Goal: Information Seeking & Learning: Learn about a topic

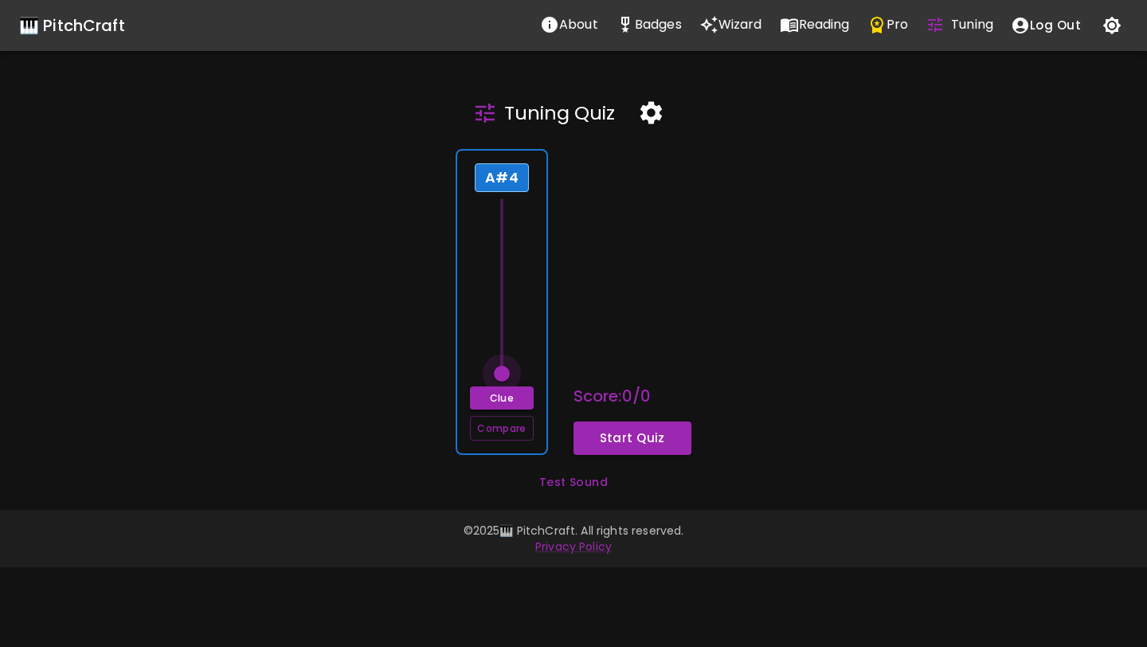
type input "61"
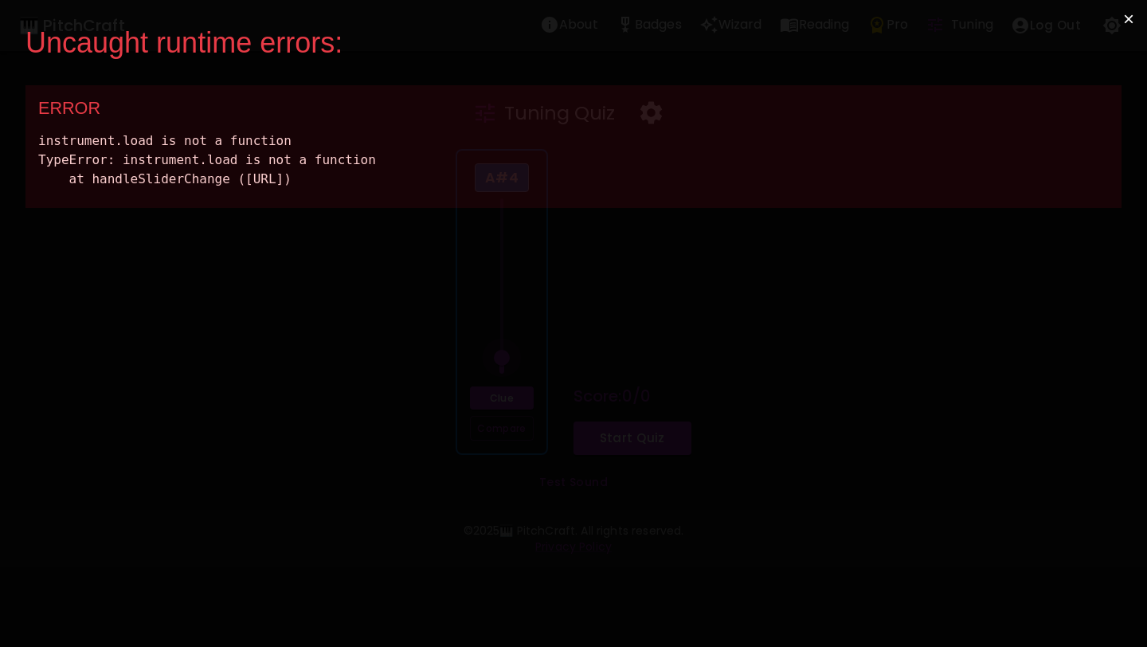
drag, startPoint x: 498, startPoint y: 378, endPoint x: 506, endPoint y: 346, distance: 32.8
drag, startPoint x: 505, startPoint y: 375, endPoint x: 507, endPoint y: 347, distance: 27.9
drag, startPoint x: 648, startPoint y: 177, endPoint x: 21, endPoint y: 141, distance: 628.7
click at [21, 141] on div "Uncaught runtime errors: × ERROR instrument.load is not a function TypeError: i…" at bounding box center [573, 323] width 1147 height 647
copy div "instrument.load is not a function TypeError: instrument.load is not a function …"
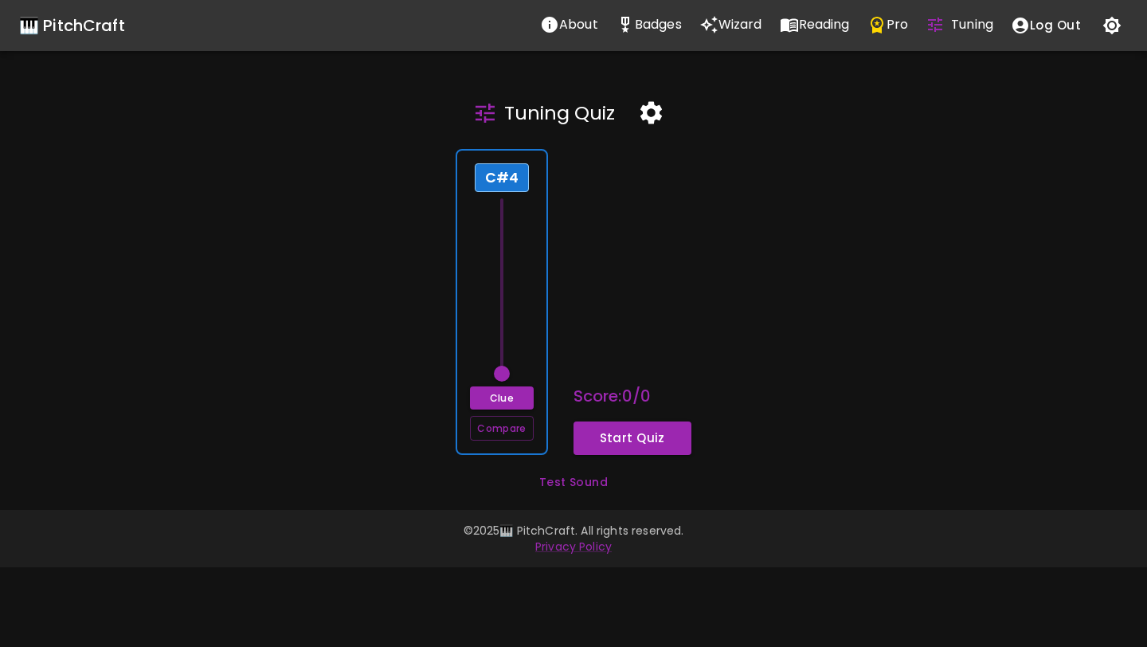
click at [504, 376] on span at bounding box center [502, 374] width 16 height 16
type input "60"
drag, startPoint x: 507, startPoint y: 368, endPoint x: 515, endPoint y: 397, distance: 30.5
click at [515, 397] on div "C#4 Clue Compare" at bounding box center [502, 302] width 92 height 306
click at [515, 397] on button "Clue" at bounding box center [501, 397] width 63 height 23
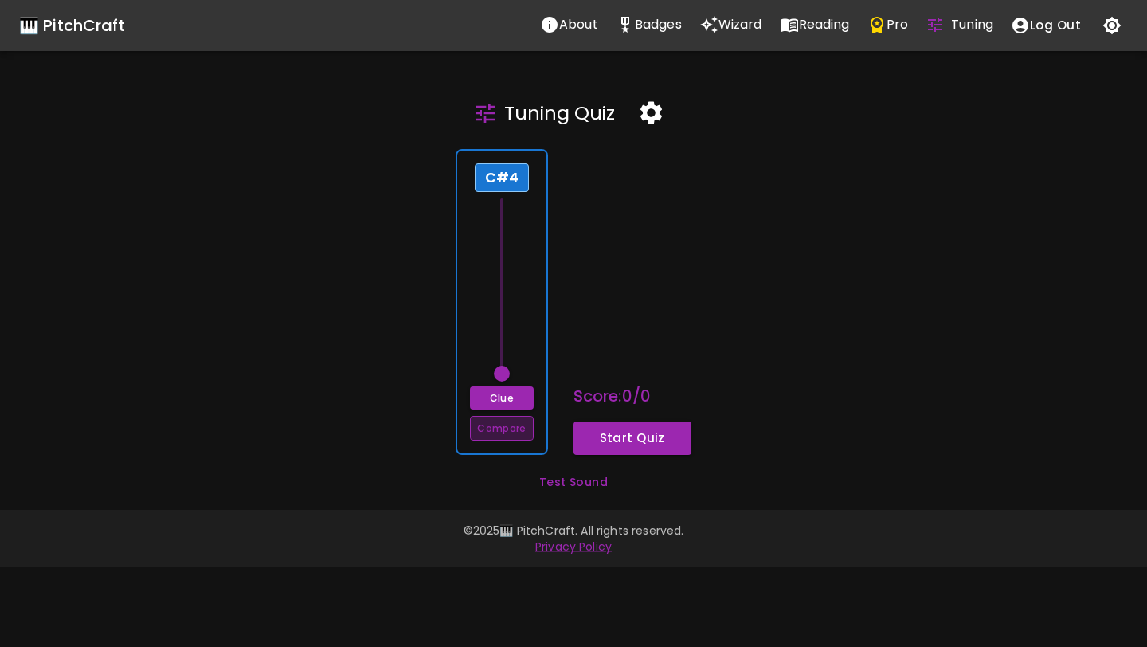
click at [512, 430] on button "Compare" at bounding box center [501, 428] width 63 height 25
click at [642, 114] on icon "button" at bounding box center [651, 113] width 22 height 22
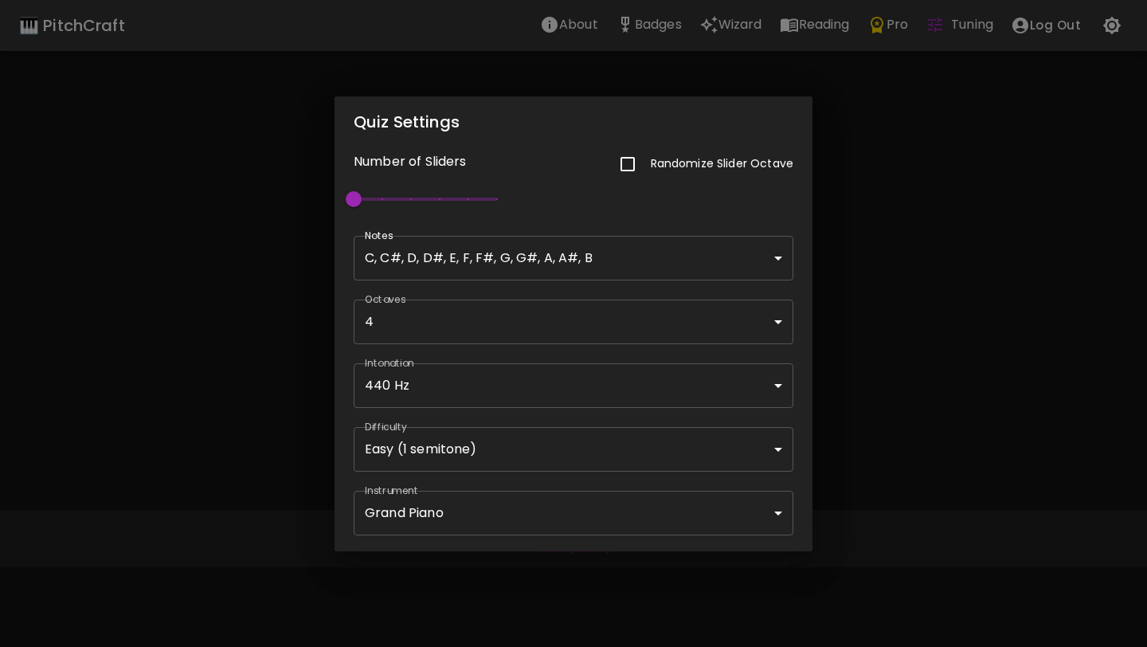
click at [496, 493] on body "🎹 PitchCraft About Badges Wizard Reading Pro Tuning Log Out Tuning Quiz C#4 Clu…" at bounding box center [573, 323] width 1147 height 647
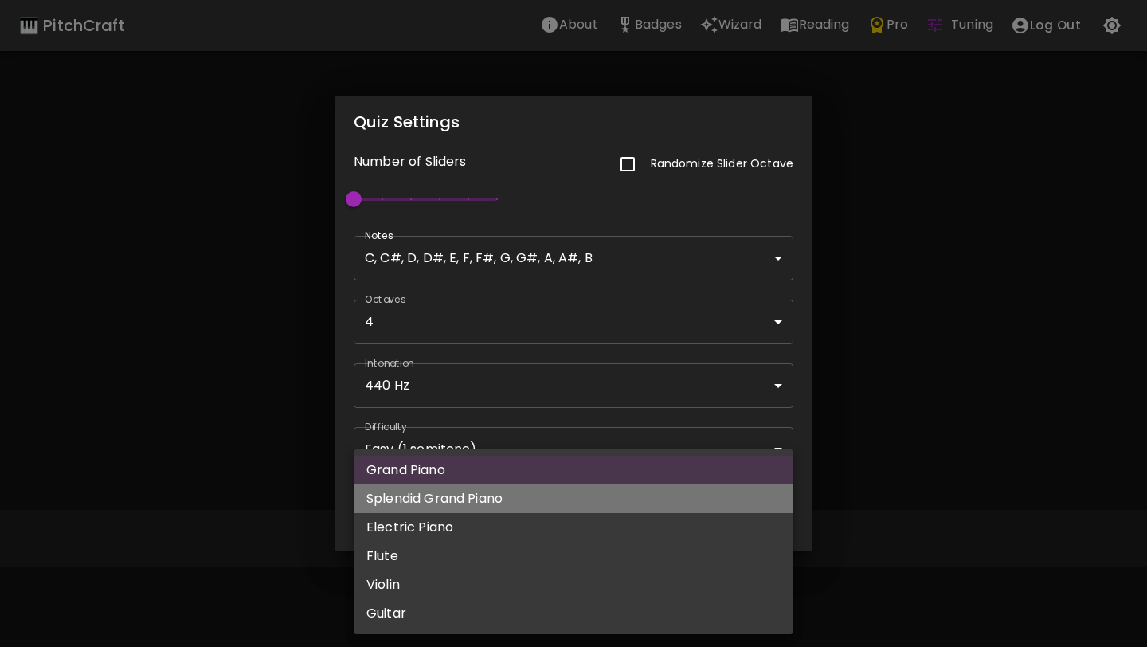
click at [495, 504] on li "Splendid Grand Piano" at bounding box center [574, 498] width 440 height 29
type input "splendid_grand_piano"
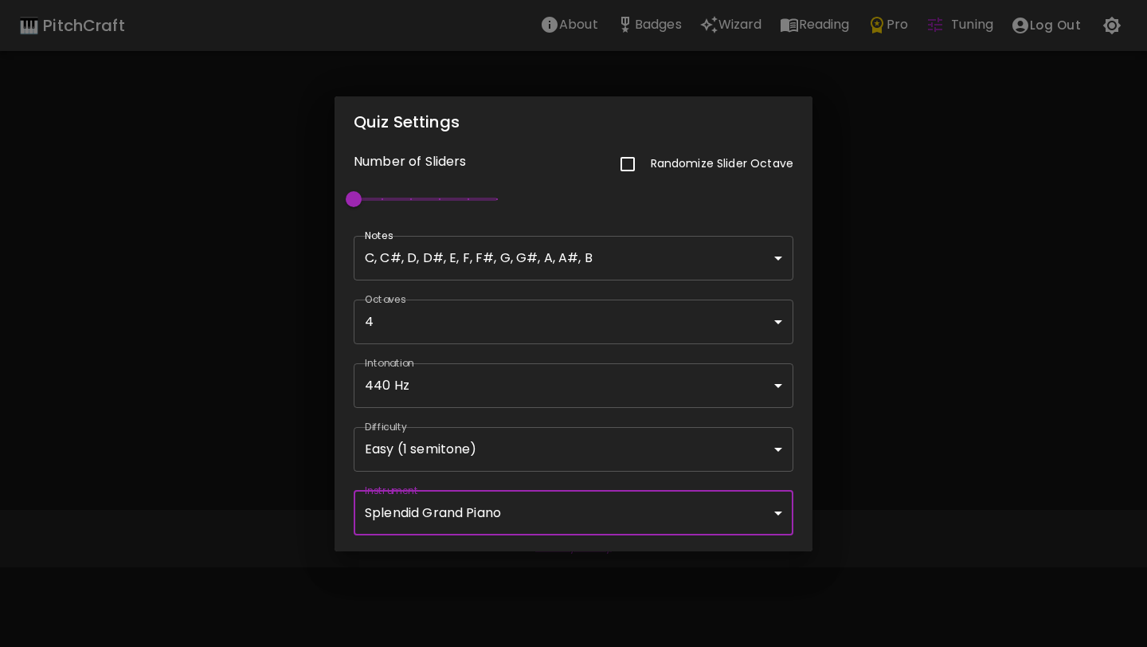
click at [928, 352] on div "Quiz Settings Number of Sliders Randomize Slider Octave 1 Notes C, C#, D, D#, E…" at bounding box center [573, 323] width 1147 height 647
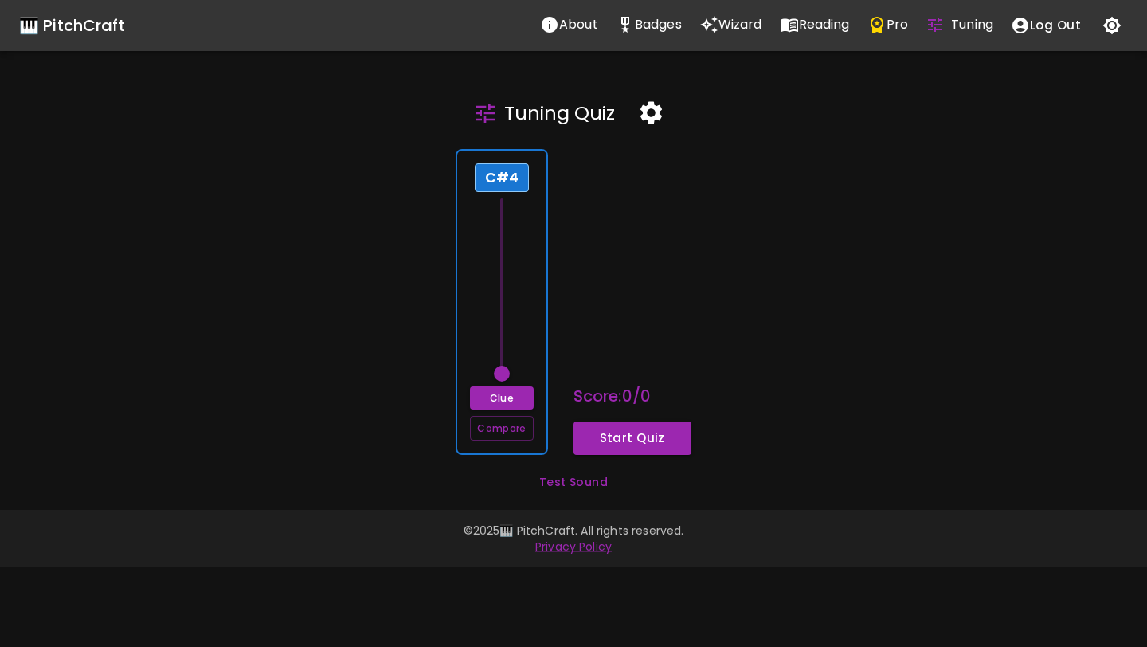
click at [542, 356] on div "C#4 Clue Compare" at bounding box center [502, 302] width 92 height 306
click at [504, 368] on span at bounding box center [502, 374] width 16 height 16
type input "61"
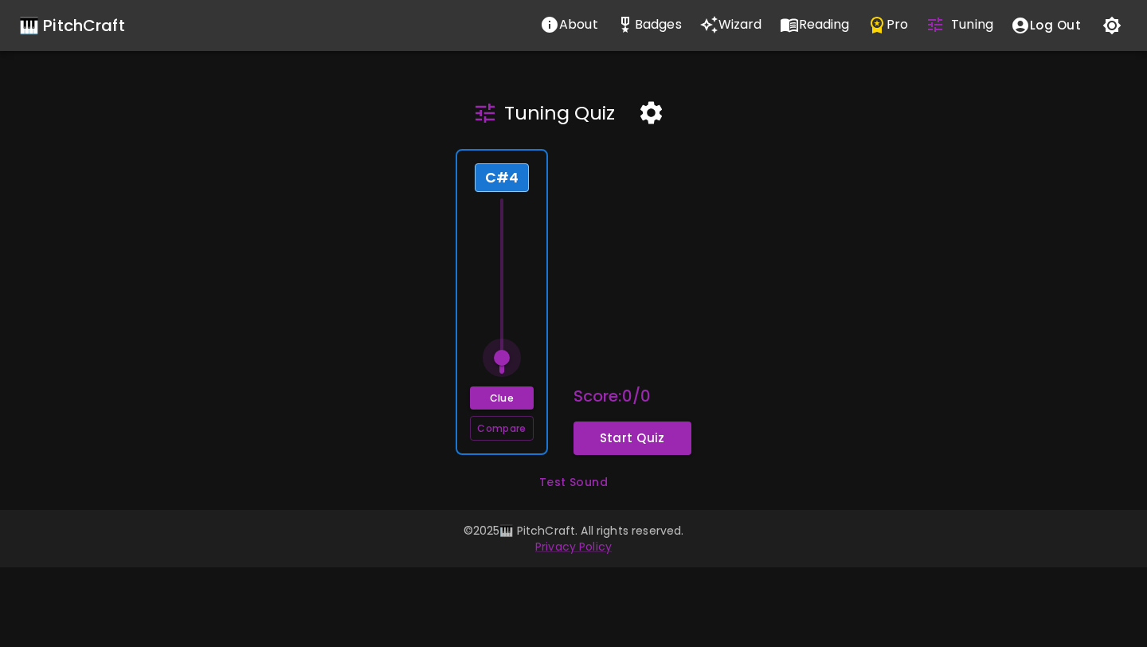
click at [504, 360] on span at bounding box center [502, 358] width 16 height 16
click at [523, 322] on div "C#4 Clue Compare" at bounding box center [502, 302] width 92 height 306
click at [498, 402] on button "Clue" at bounding box center [501, 397] width 63 height 23
click at [499, 425] on button "Compare" at bounding box center [501, 428] width 63 height 25
click at [640, 119] on icon "button" at bounding box center [651, 113] width 28 height 28
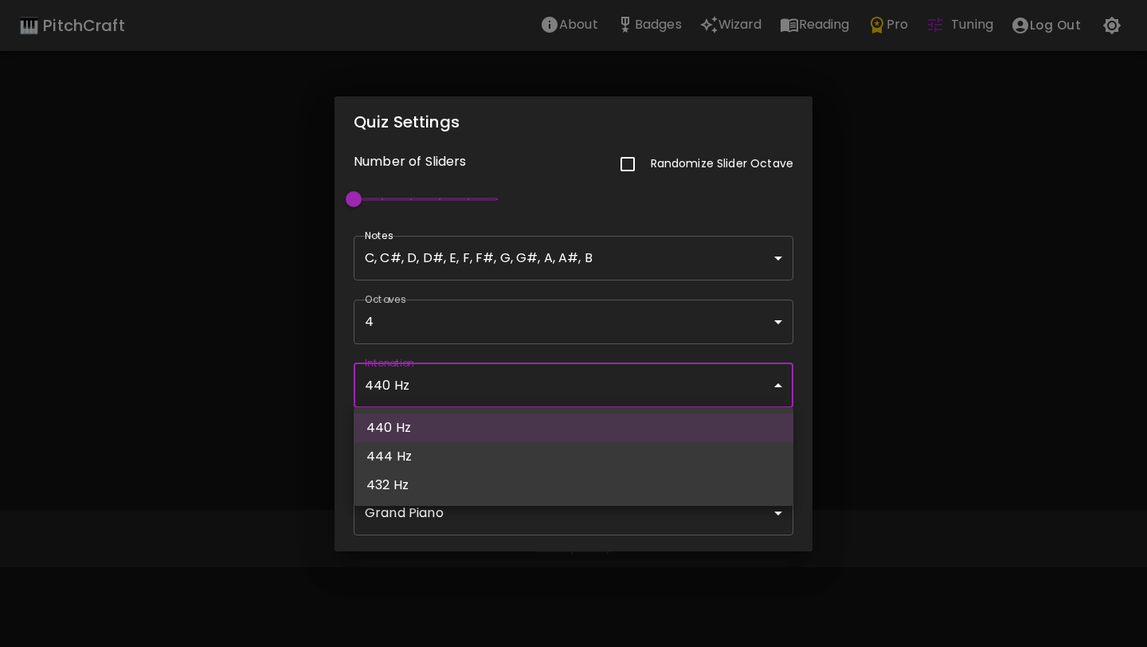
click at [522, 392] on body "🎹 PitchCraft About Badges Wizard Reading Pro Tuning Log Out Tuning Quiz G4 Clue…" at bounding box center [573, 323] width 1147 height 647
click at [522, 392] on div at bounding box center [573, 323] width 1147 height 647
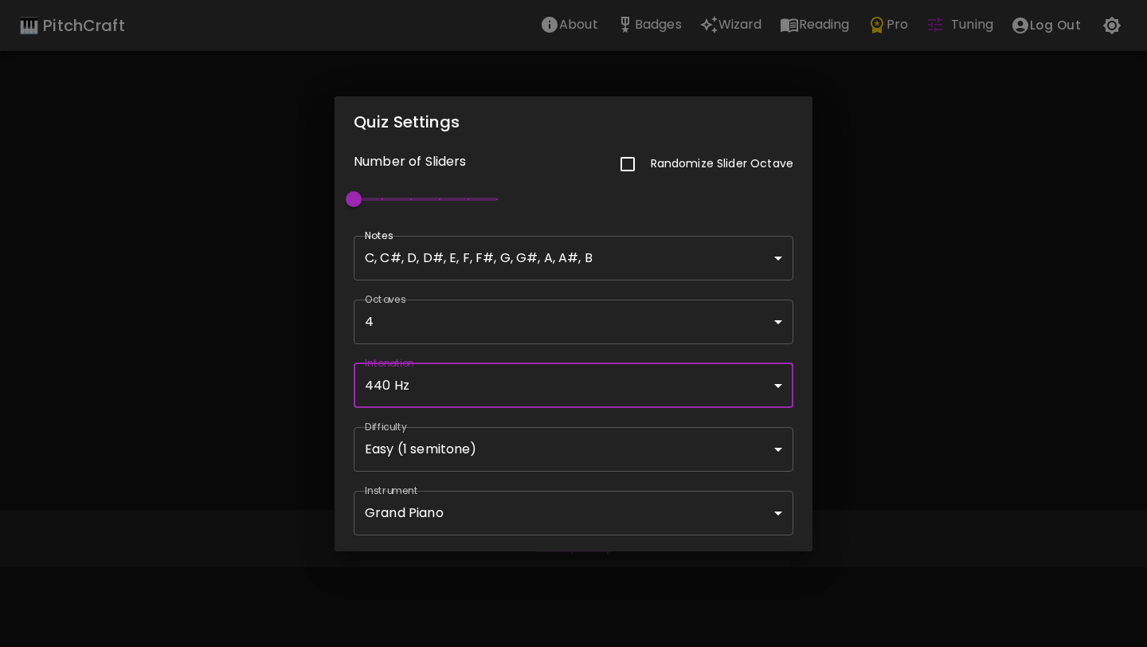
click at [511, 443] on body "🎹 PitchCraft About Badges Wizard Reading Pro Tuning Log Out Tuning Quiz G4 Clue…" at bounding box center [573, 323] width 1147 height 647
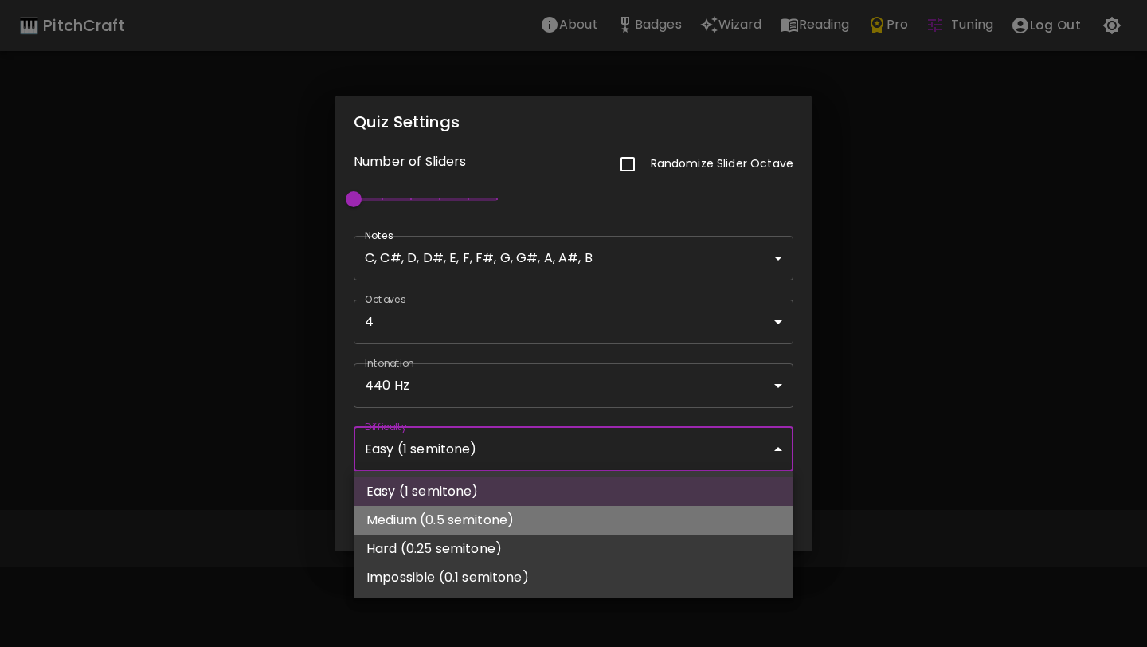
click at [507, 517] on li "Medium (0.5 semitone)" at bounding box center [574, 520] width 440 height 29
type input "68.5"
type input "Medium (0.5 semitone)"
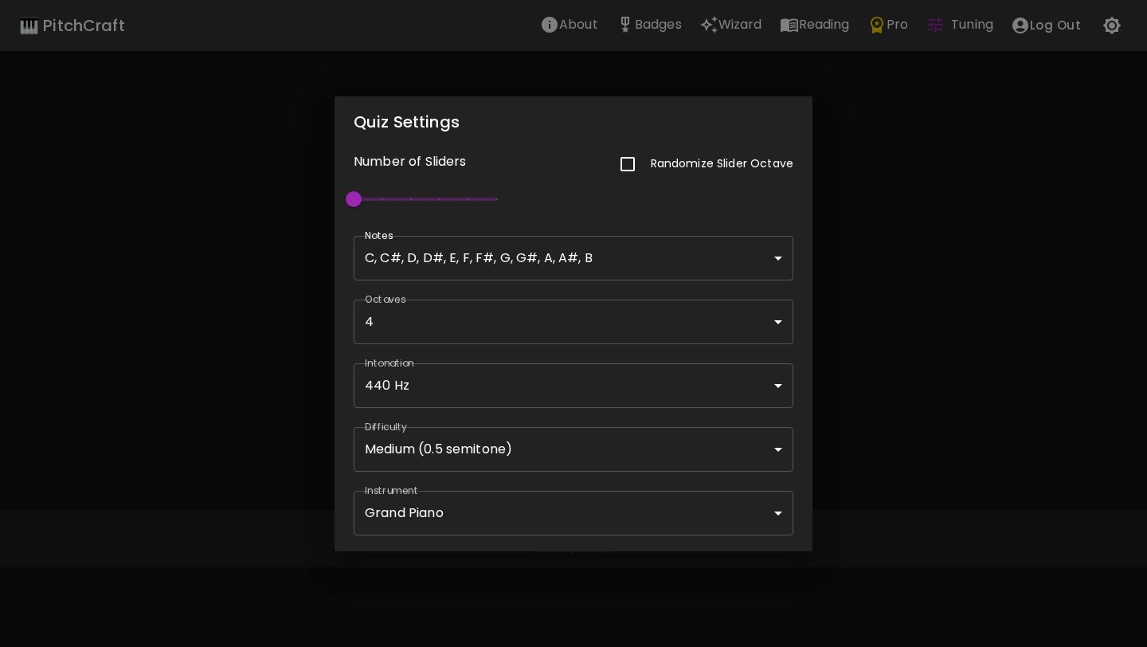
click at [674, 163] on p "Randomize Slider Octave" at bounding box center [722, 163] width 143 height 16
click at [632, 160] on input "checkbox" at bounding box center [627, 163] width 33 height 33
checkbox input "true"
click at [897, 272] on div "Quiz Settings Number of Sliders Randomize Slider Octave 1 Notes C, C#, D, D#, E…" at bounding box center [573, 323] width 1147 height 647
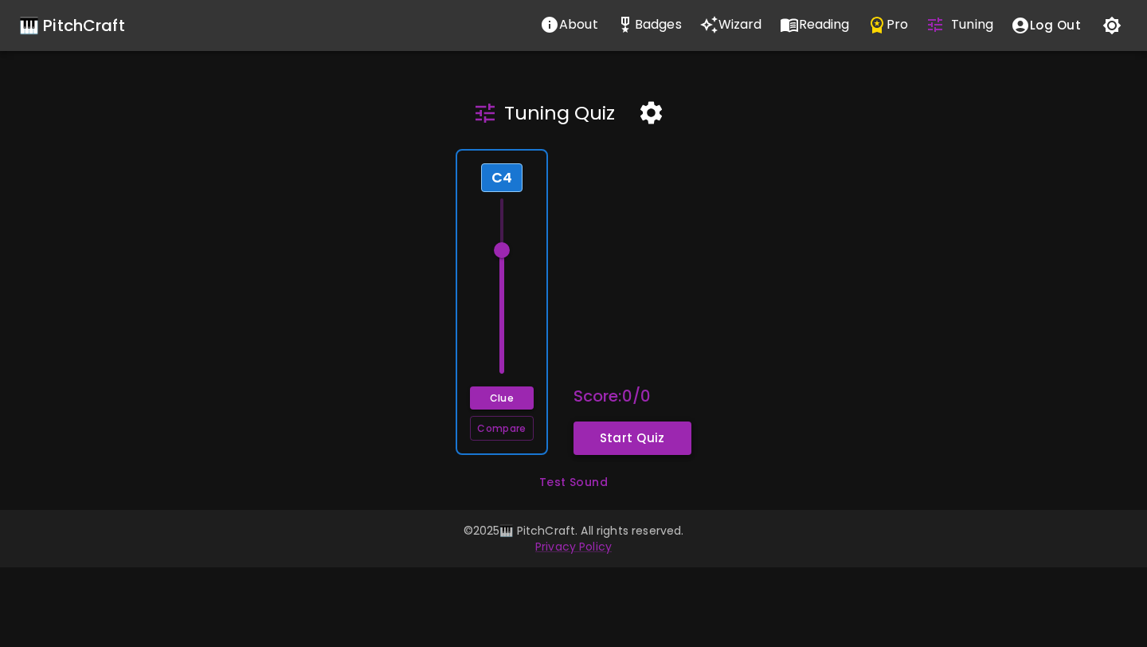
click at [602, 448] on button "Start Quiz" at bounding box center [632, 437] width 118 height 33
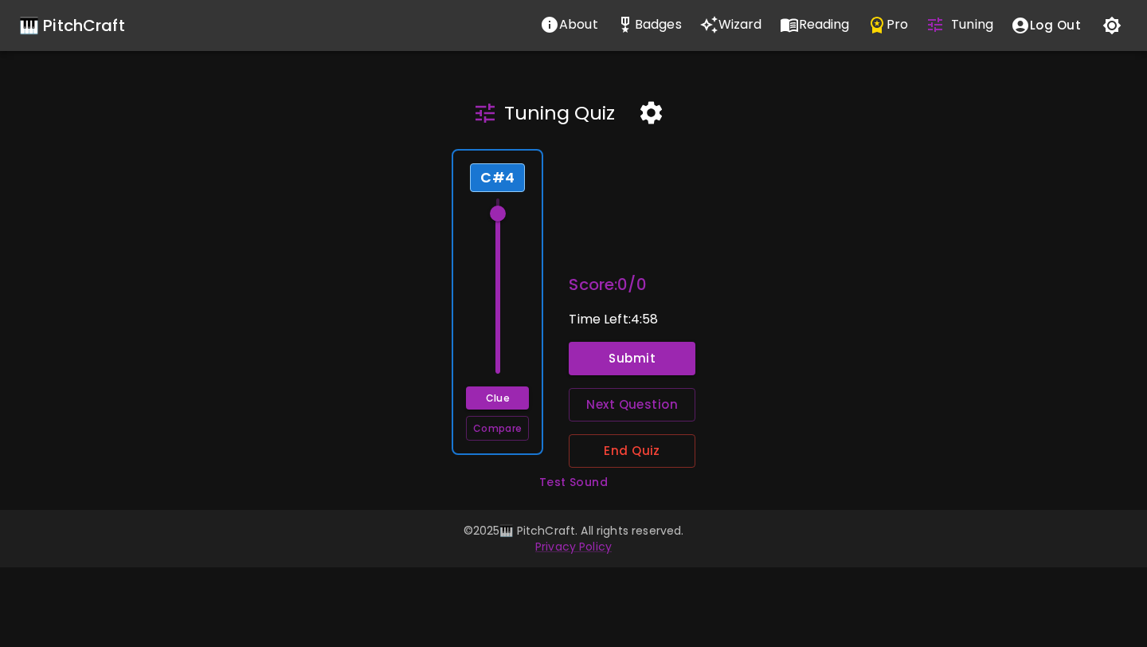
click at [527, 352] on div "C#4 Clue Compare" at bounding box center [498, 302] width 92 height 306
drag, startPoint x: 499, startPoint y: 213, endPoint x: 502, endPoint y: 197, distance: 16.2
click at [502, 197] on span at bounding box center [498, 198] width 16 height 16
drag, startPoint x: 501, startPoint y: 196, endPoint x: 499, endPoint y: 209, distance: 13.8
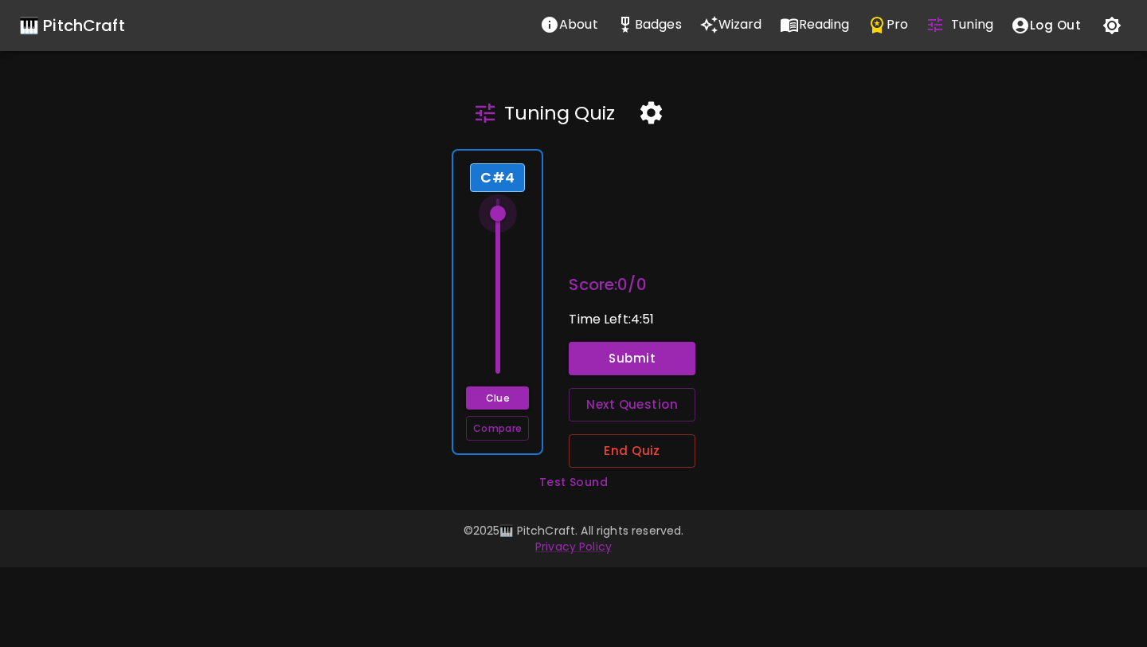
click at [499, 210] on span at bounding box center [498, 214] width 16 height 16
click at [499, 209] on span at bounding box center [498, 206] width 16 height 16
click at [499, 211] on span at bounding box center [498, 214] width 16 height 16
click at [491, 392] on button "Clue" at bounding box center [497, 397] width 63 height 23
click at [614, 368] on button "Submit" at bounding box center [632, 358] width 127 height 33
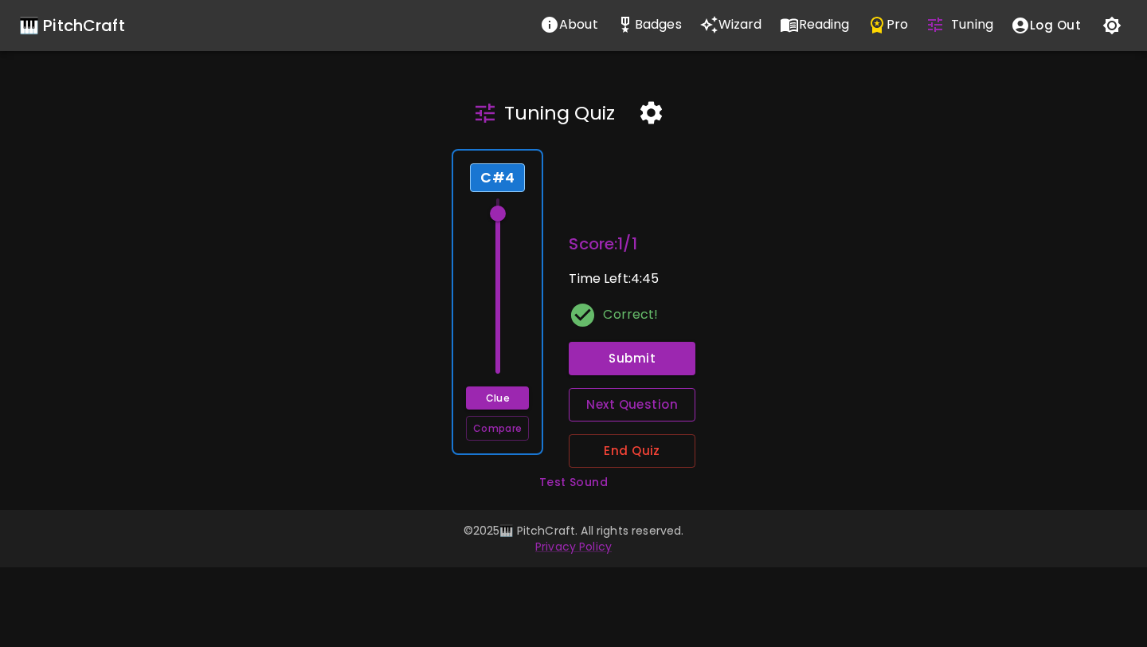
click at [595, 405] on button "Next Question" at bounding box center [632, 404] width 127 height 33
click at [527, 326] on div "E4 Clue Compare" at bounding box center [498, 302] width 92 height 306
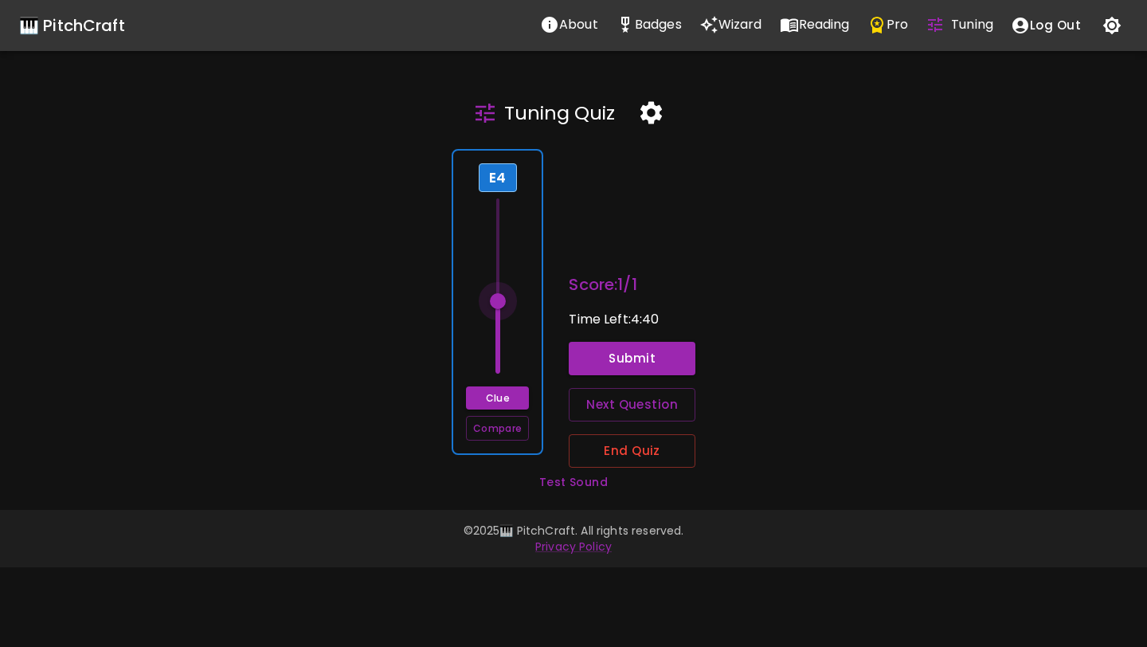
drag, startPoint x: 499, startPoint y: 229, endPoint x: 499, endPoint y: 302, distance: 73.3
click at [499, 303] on span at bounding box center [498, 301] width 16 height 16
drag, startPoint x: 498, startPoint y: 294, endPoint x: 497, endPoint y: 320, distance: 26.3
click at [497, 320] on span at bounding box center [498, 315] width 16 height 16
click at [497, 320] on span at bounding box center [498, 323] width 16 height 16
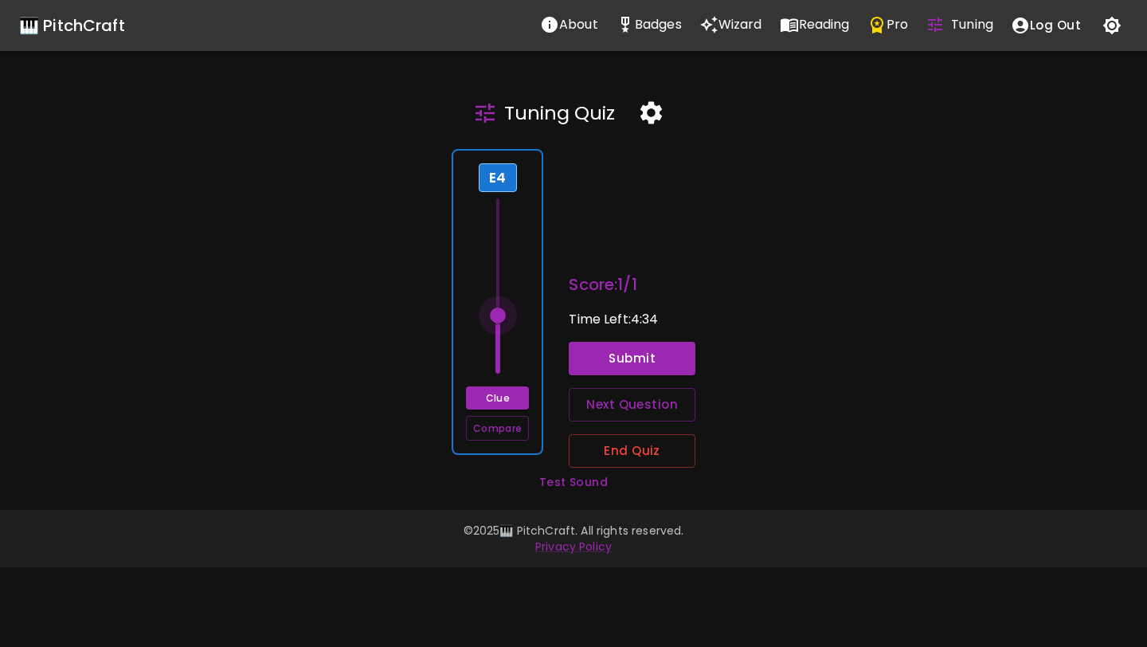
click at [499, 316] on span at bounding box center [498, 315] width 16 height 16
click at [515, 394] on button "Clue" at bounding box center [497, 397] width 63 height 23
click at [587, 353] on button "Submit" at bounding box center [632, 358] width 127 height 33
click at [603, 413] on button "Next Question" at bounding box center [632, 404] width 127 height 33
click at [518, 308] on div "G4 Clue Compare" at bounding box center [498, 302] width 92 height 306
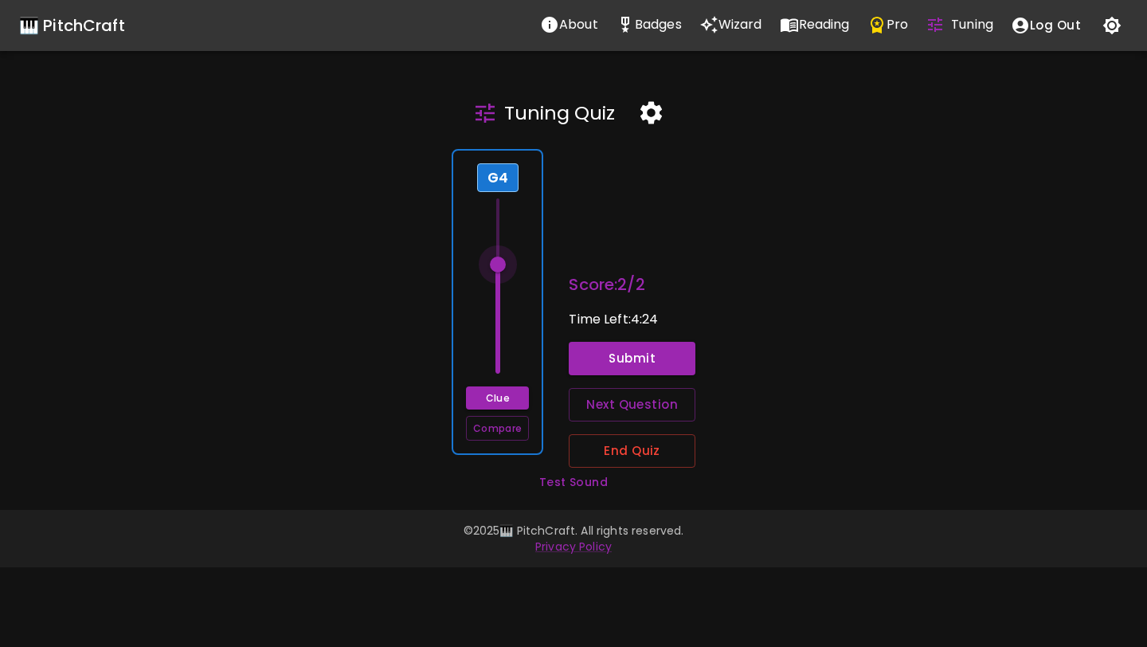
drag, startPoint x: 498, startPoint y: 346, endPoint x: 500, endPoint y: 267, distance: 78.9
click at [500, 267] on span at bounding box center [498, 264] width 16 height 16
drag, startPoint x: 500, startPoint y: 267, endPoint x: 502, endPoint y: 253, distance: 13.6
click at [502, 253] on span at bounding box center [498, 250] width 16 height 16
click at [506, 398] on button "Clue" at bounding box center [497, 397] width 63 height 23
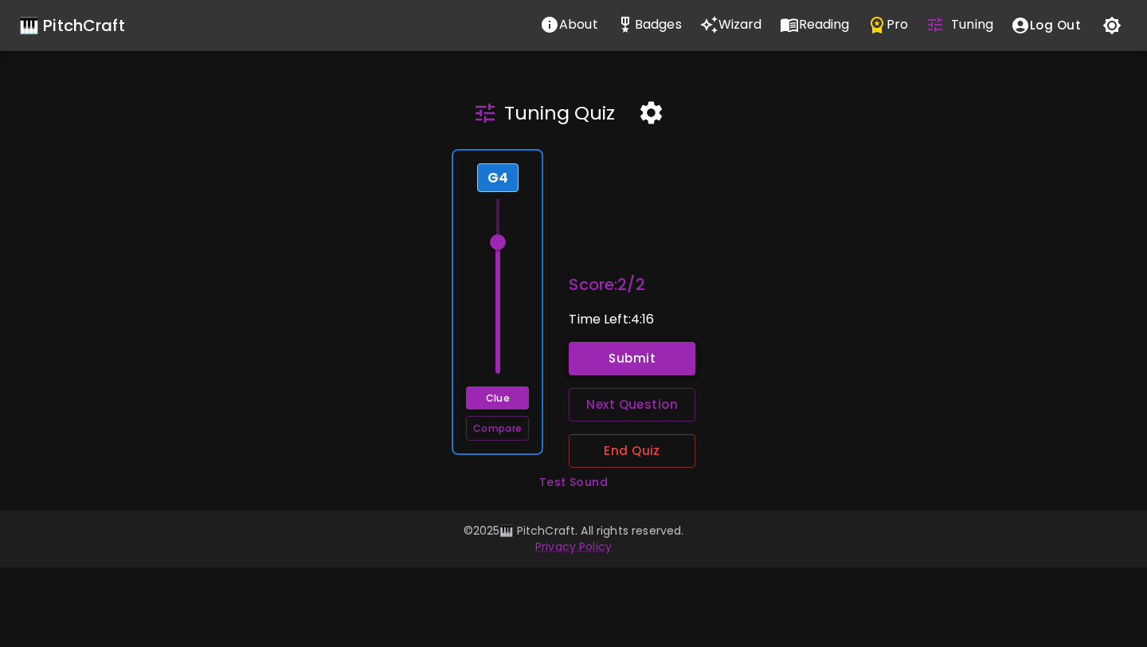
click at [588, 363] on button "Submit" at bounding box center [632, 358] width 127 height 33
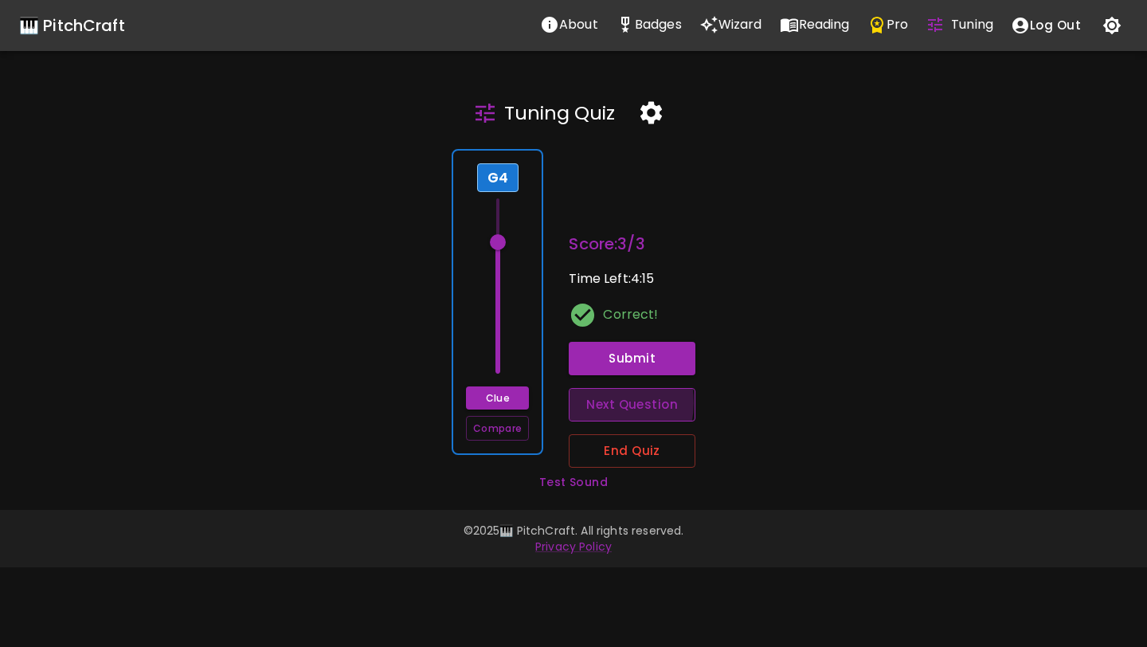
click at [595, 402] on button "Next Question" at bounding box center [632, 404] width 127 height 33
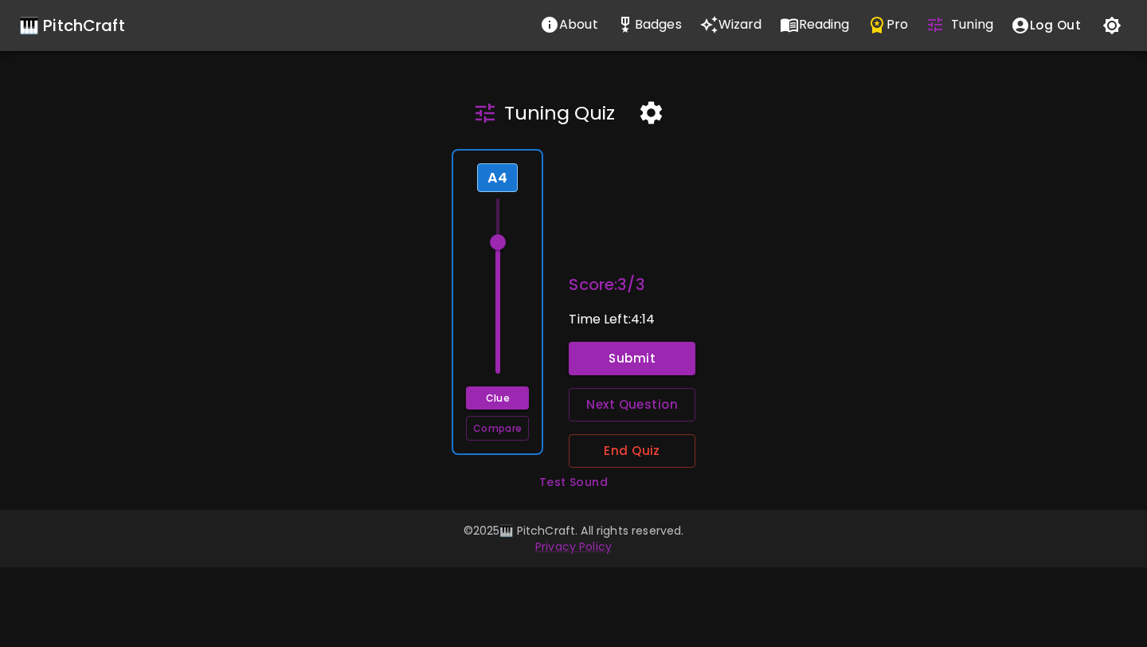
click at [523, 327] on div "A4 Clue Compare" at bounding box center [498, 302] width 92 height 306
drag, startPoint x: 501, startPoint y: 241, endPoint x: 501, endPoint y: 228, distance: 13.5
click at [501, 228] on span at bounding box center [498, 228] width 16 height 16
click at [527, 393] on button "Clue" at bounding box center [497, 397] width 63 height 23
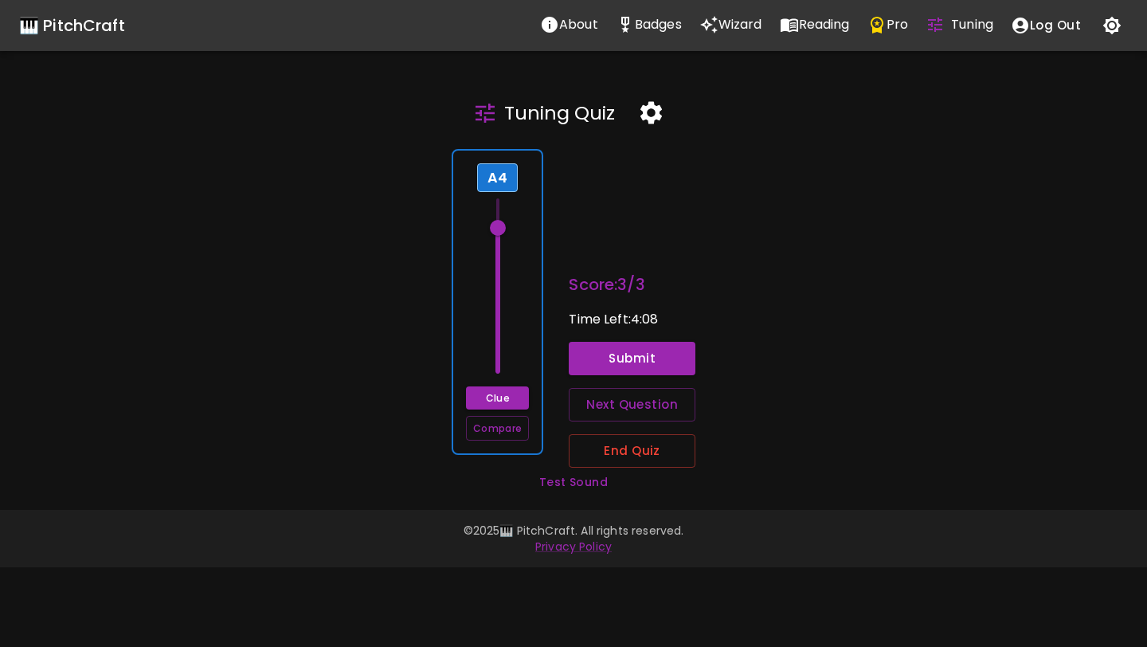
click at [505, 227] on span at bounding box center [498, 228] width 16 height 16
click at [500, 217] on span at bounding box center [498, 221] width 16 height 16
click at [606, 370] on button "Submit" at bounding box center [632, 358] width 127 height 33
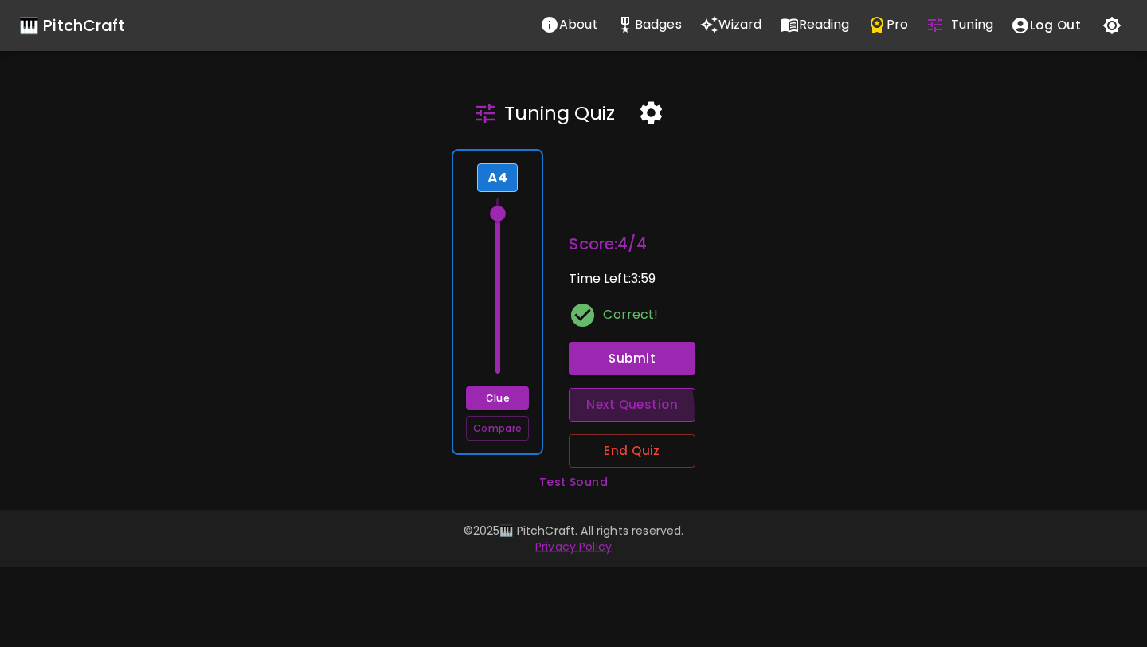
click at [603, 410] on button "Next Question" at bounding box center [632, 404] width 127 height 33
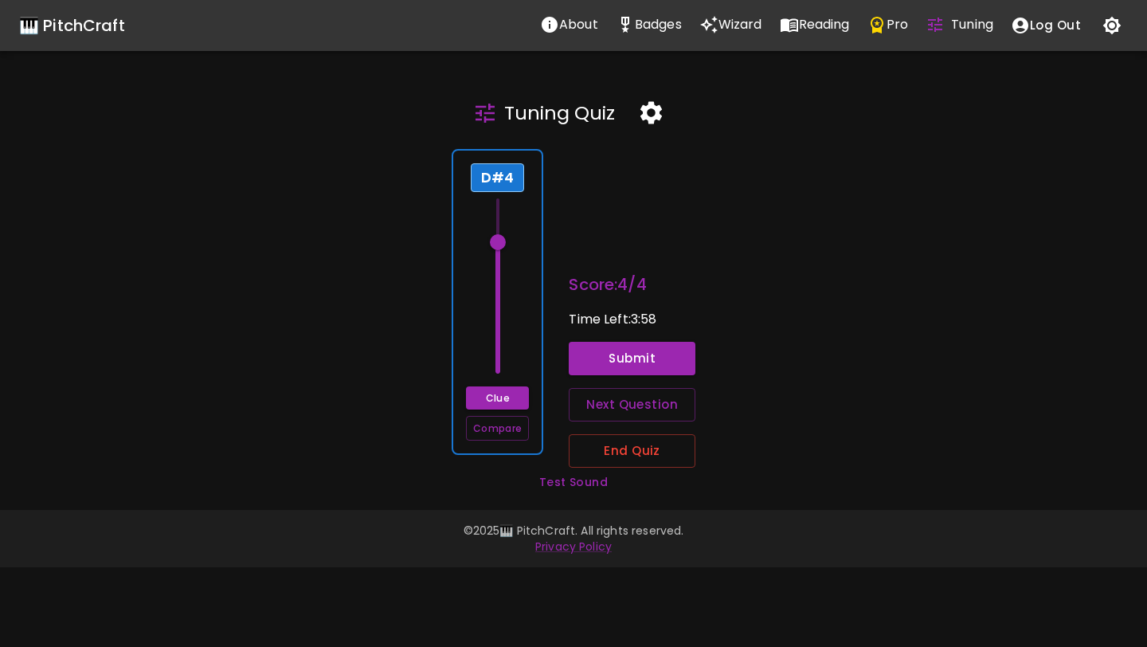
click at [527, 360] on div "D#4 Clue Compare" at bounding box center [498, 302] width 92 height 306
drag, startPoint x: 496, startPoint y: 241, endPoint x: 502, endPoint y: 340, distance: 98.9
click at [502, 340] on span at bounding box center [498, 345] width 16 height 16
click at [502, 340] on span at bounding box center [498, 338] width 16 height 16
drag, startPoint x: 502, startPoint y: 340, endPoint x: 505, endPoint y: 382, distance: 41.5
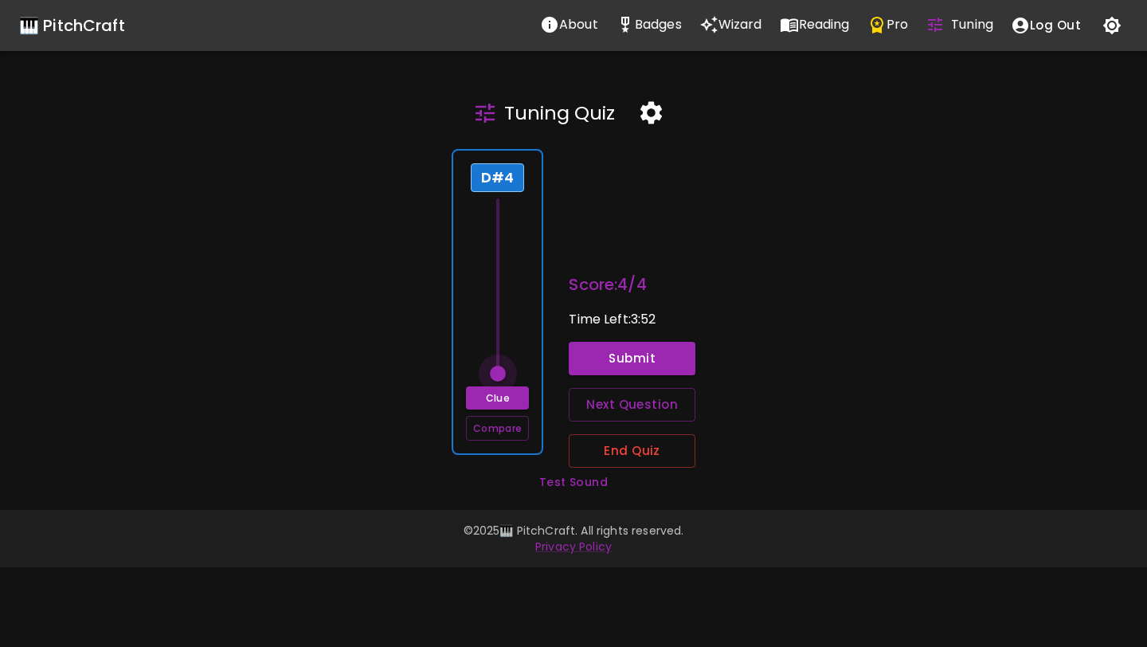
click at [505, 382] on span at bounding box center [498, 374] width 16 height 16
click at [503, 376] on span at bounding box center [498, 374] width 16 height 16
click at [507, 399] on button "Clue" at bounding box center [497, 397] width 63 height 23
click at [597, 356] on button "Submit" at bounding box center [632, 358] width 127 height 33
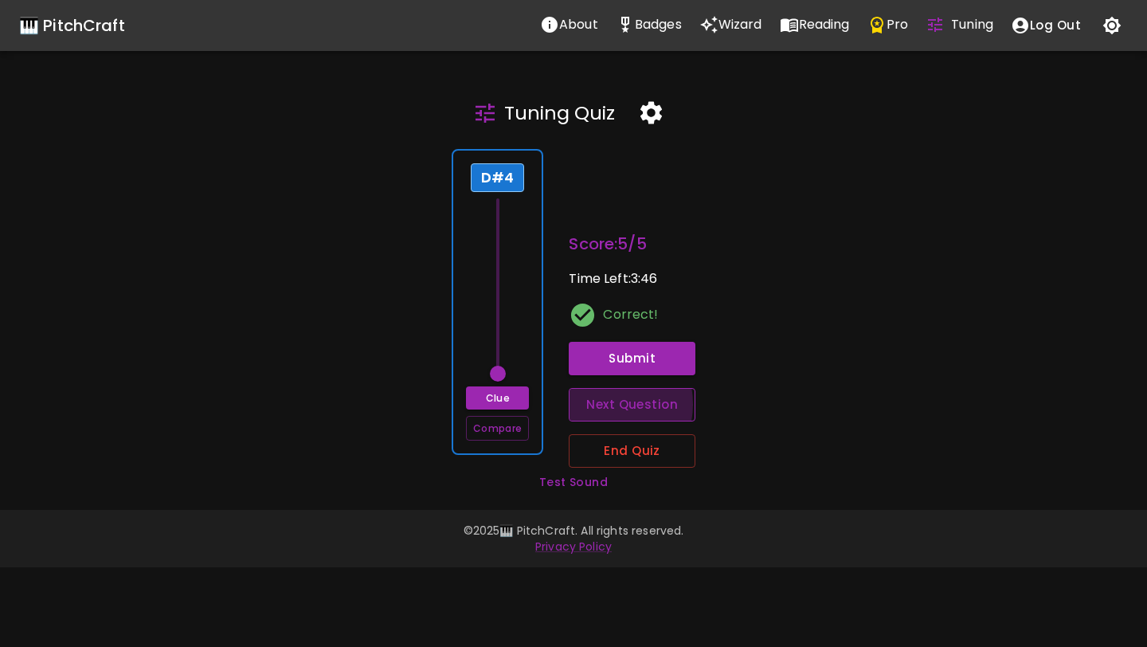
click at [601, 405] on button "Next Question" at bounding box center [632, 404] width 127 height 33
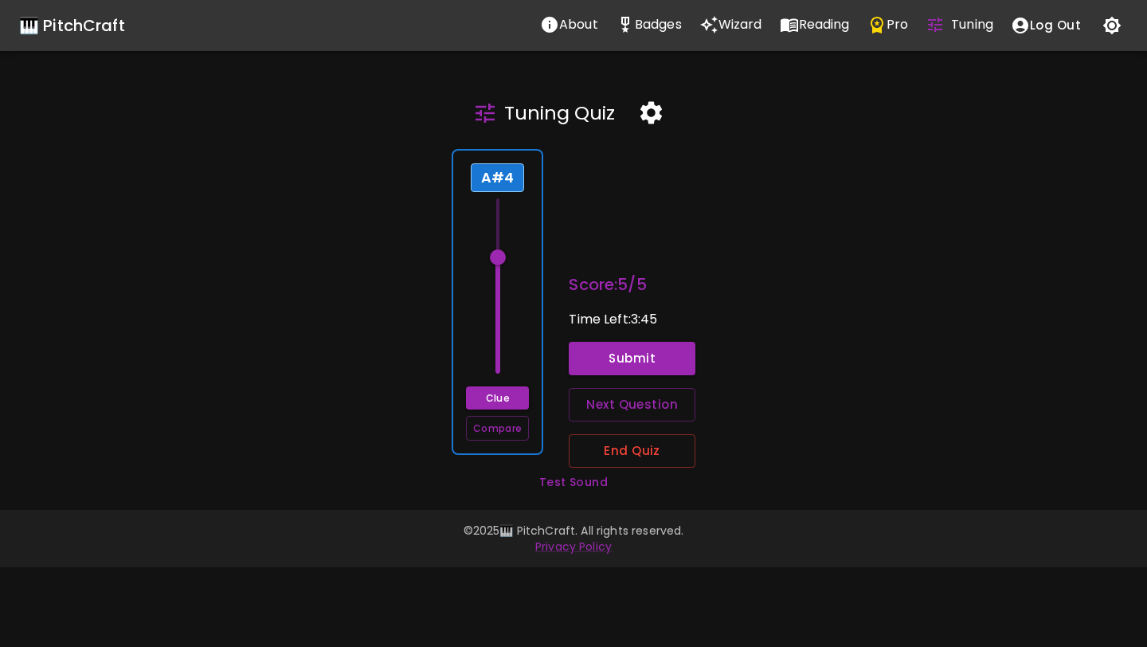
click at [525, 272] on div "A#4 Clue Compare" at bounding box center [498, 302] width 92 height 306
click at [503, 258] on span at bounding box center [498, 257] width 16 height 16
click at [510, 323] on span at bounding box center [498, 285] width 24 height 175
click at [499, 235] on span at bounding box center [498, 285] width 24 height 175
click at [499, 243] on span at bounding box center [498, 235] width 16 height 16
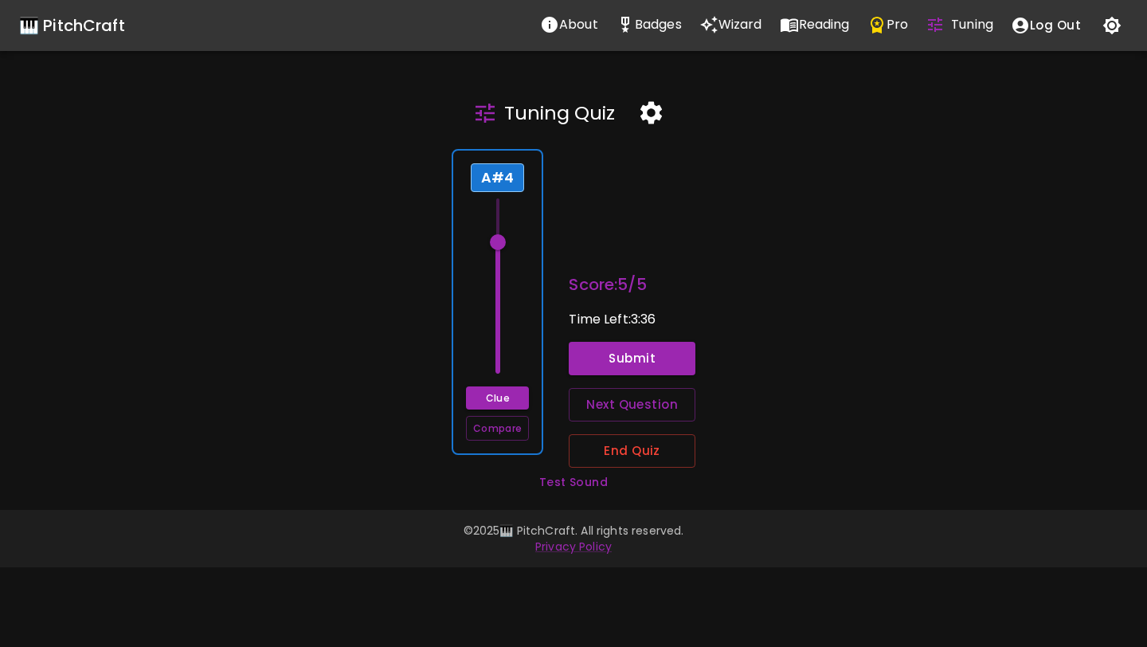
type input "71.5"
click at [504, 397] on button "Clue" at bounding box center [497, 397] width 63 height 23
click at [502, 248] on span at bounding box center [498, 250] width 16 height 16
click at [492, 401] on button "Clue" at bounding box center [497, 397] width 63 height 23
click at [502, 260] on span at bounding box center [498, 257] width 16 height 16
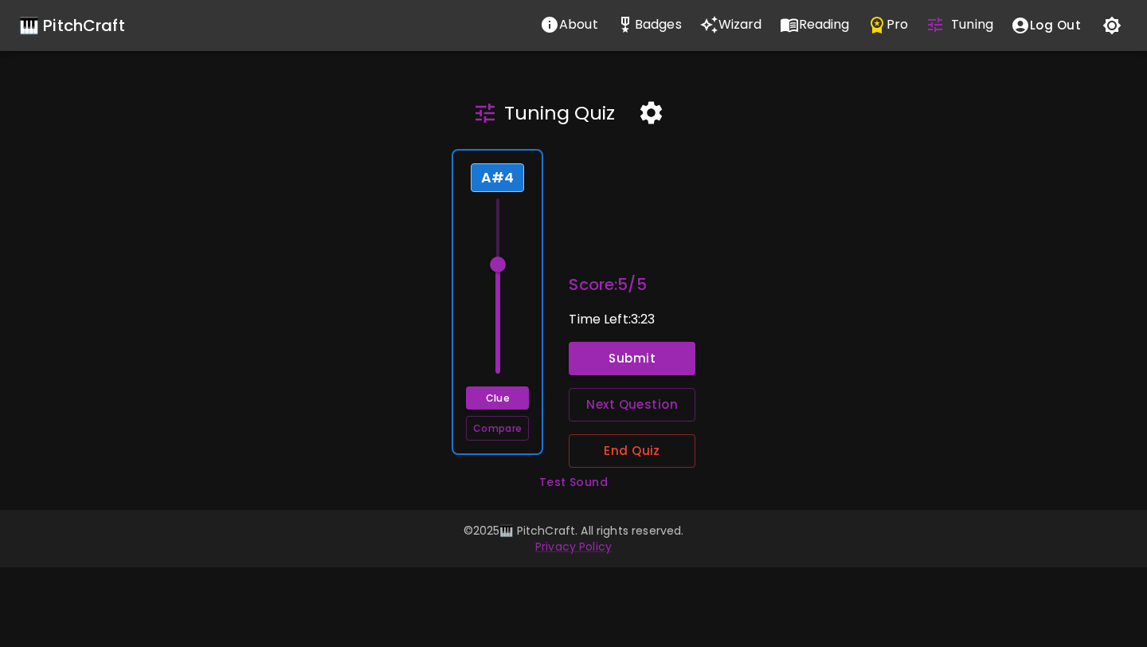
click at [497, 262] on span at bounding box center [498, 264] width 16 height 16
click at [511, 399] on button "Clue" at bounding box center [497, 397] width 63 height 23
click at [502, 259] on span at bounding box center [498, 257] width 16 height 16
click at [495, 270] on span at bounding box center [498, 272] width 16 height 16
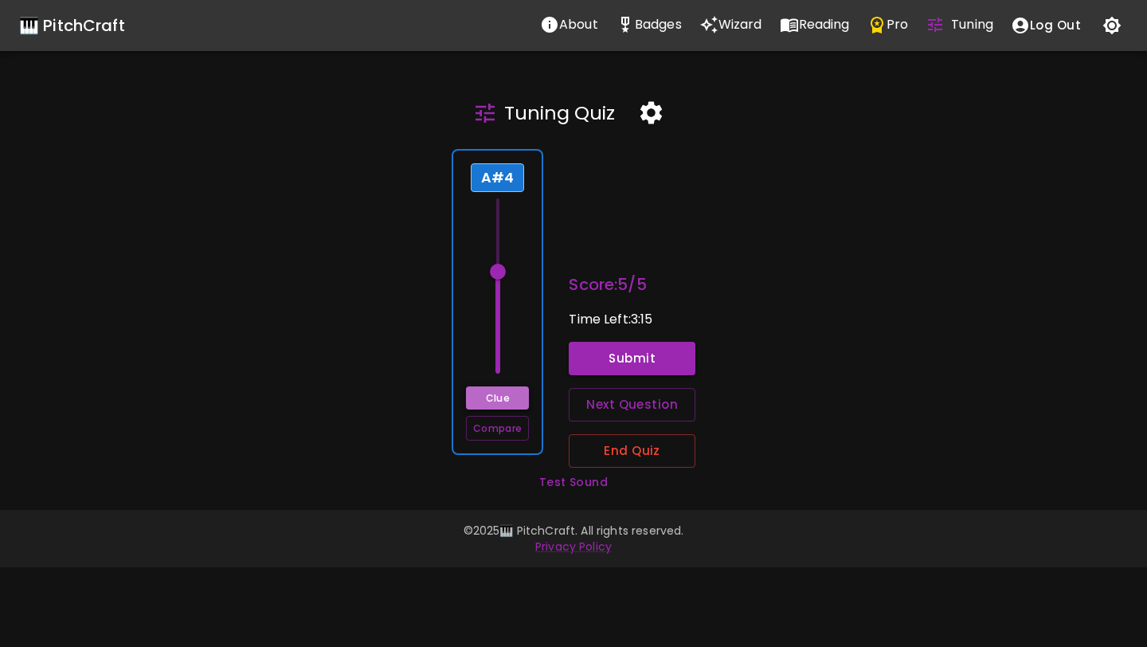
click at [509, 397] on button "Clue" at bounding box center [497, 397] width 63 height 23
click at [617, 364] on button "Submit" at bounding box center [632, 358] width 127 height 33
click at [618, 401] on button "Next Question" at bounding box center [632, 404] width 127 height 33
click at [497, 362] on span at bounding box center [498, 359] width 16 height 16
click at [499, 346] on span at bounding box center [498, 345] width 16 height 16
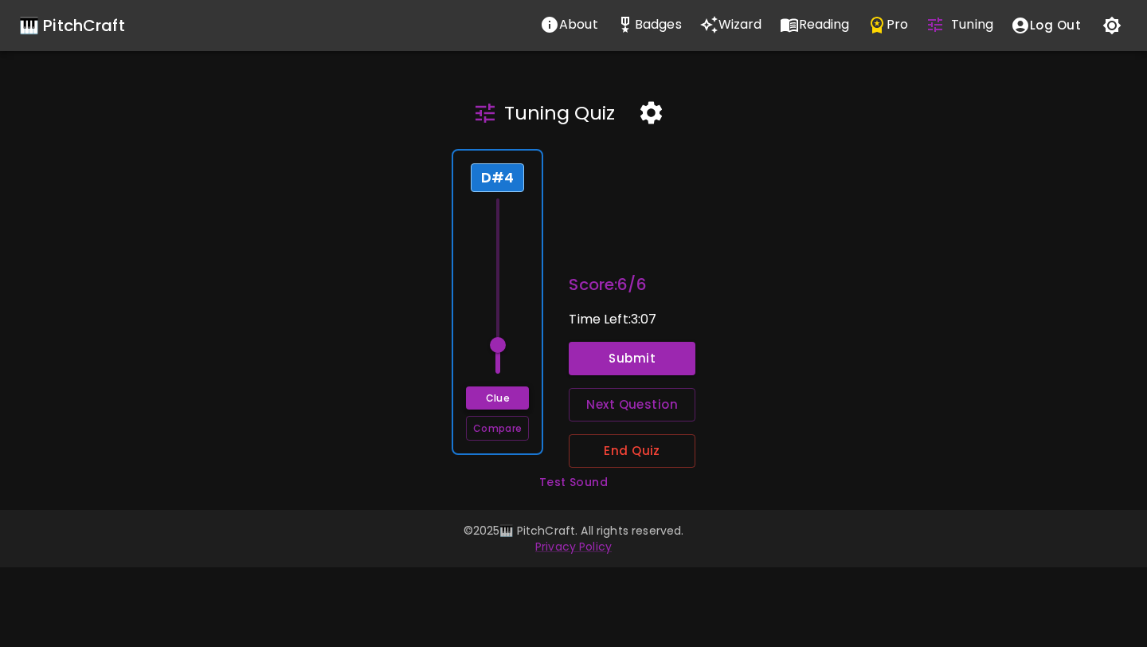
click at [500, 390] on button "Clue" at bounding box center [497, 397] width 63 height 23
click at [602, 349] on button "Submit" at bounding box center [632, 358] width 127 height 33
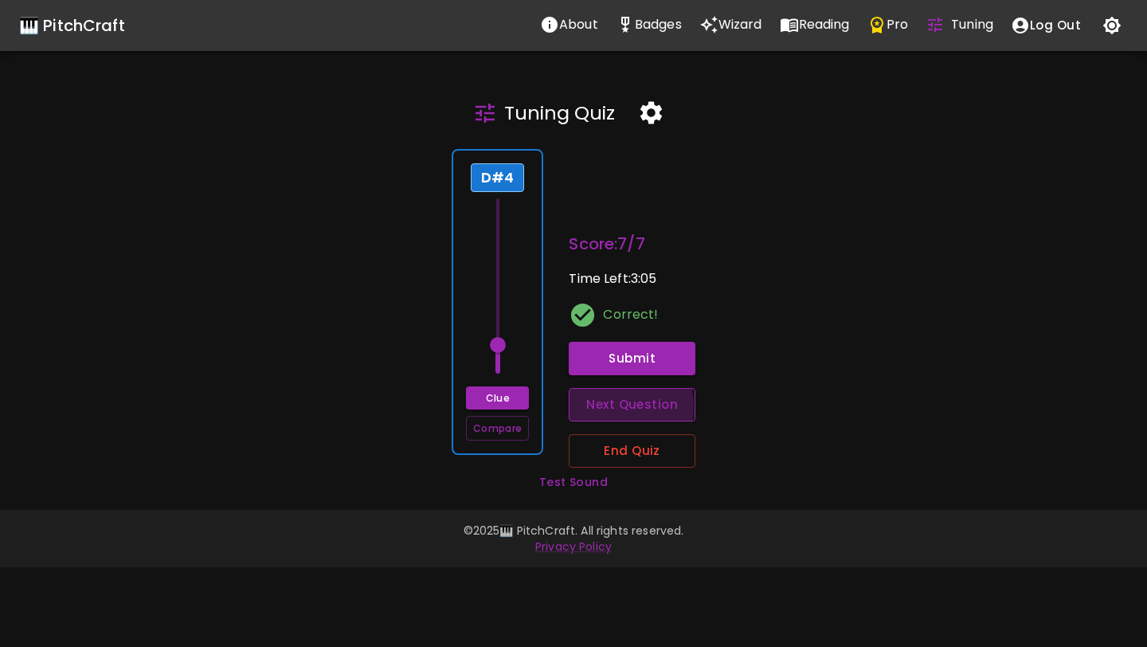
click at [608, 406] on button "Next Question" at bounding box center [632, 404] width 127 height 33
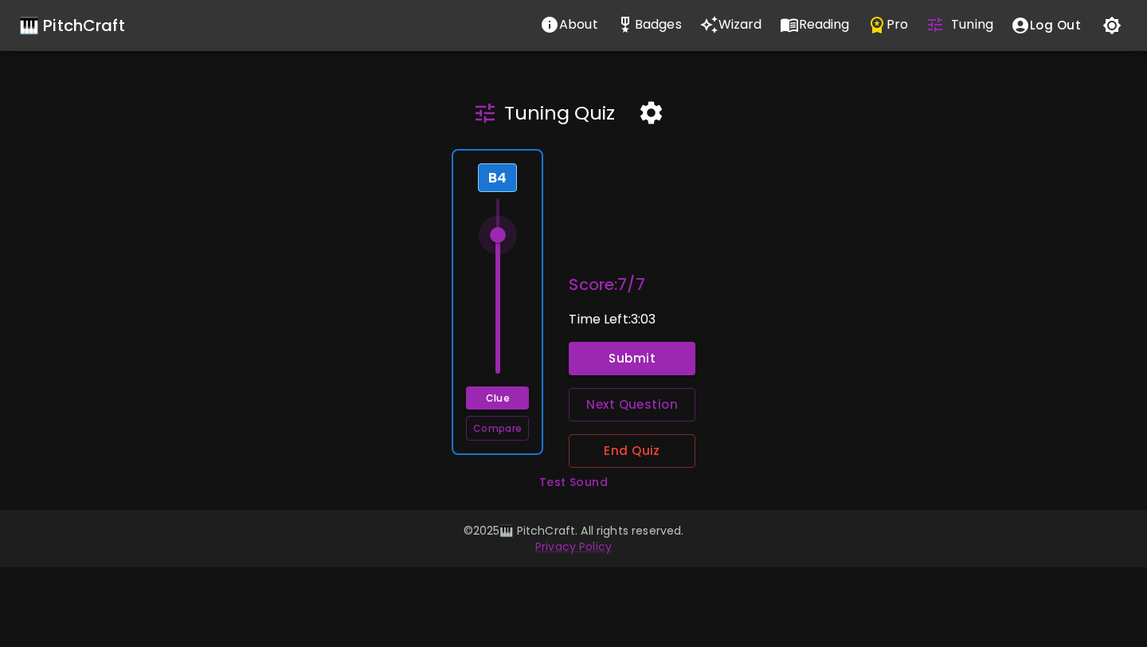
click at [501, 232] on span at bounding box center [498, 235] width 16 height 16
click at [501, 230] on span at bounding box center [498, 228] width 16 height 16
click at [497, 230] on span at bounding box center [498, 235] width 16 height 16
click at [497, 233] on span at bounding box center [498, 235] width 16 height 16
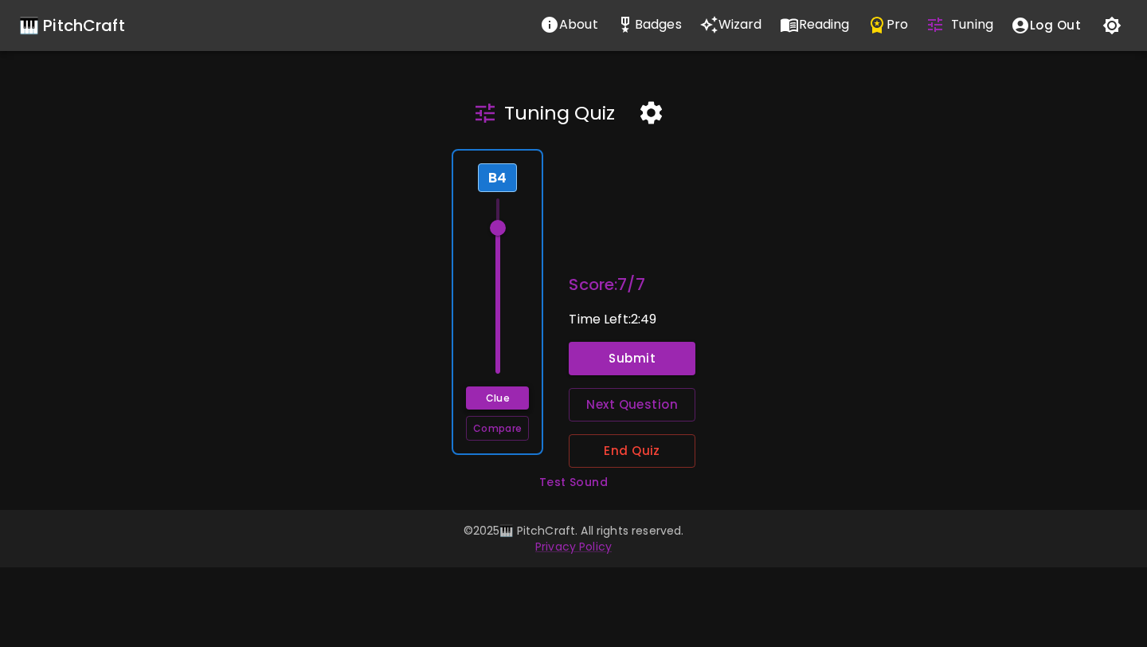
click at [498, 395] on button "Clue" at bounding box center [497, 397] width 63 height 23
click at [496, 231] on span at bounding box center [498, 228] width 16 height 16
click at [499, 250] on span at bounding box center [498, 242] width 16 height 16
click at [501, 244] on span at bounding box center [498, 242] width 16 height 16
click at [487, 398] on button "Clue" at bounding box center [497, 397] width 63 height 23
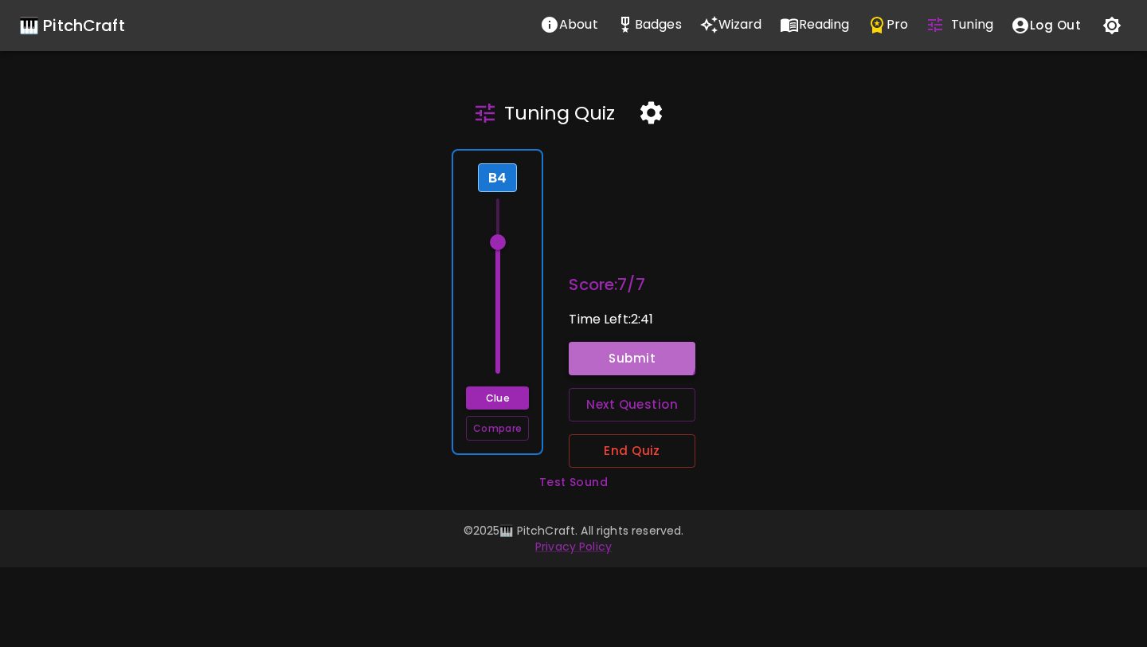
click at [616, 343] on button "Submit" at bounding box center [632, 358] width 127 height 33
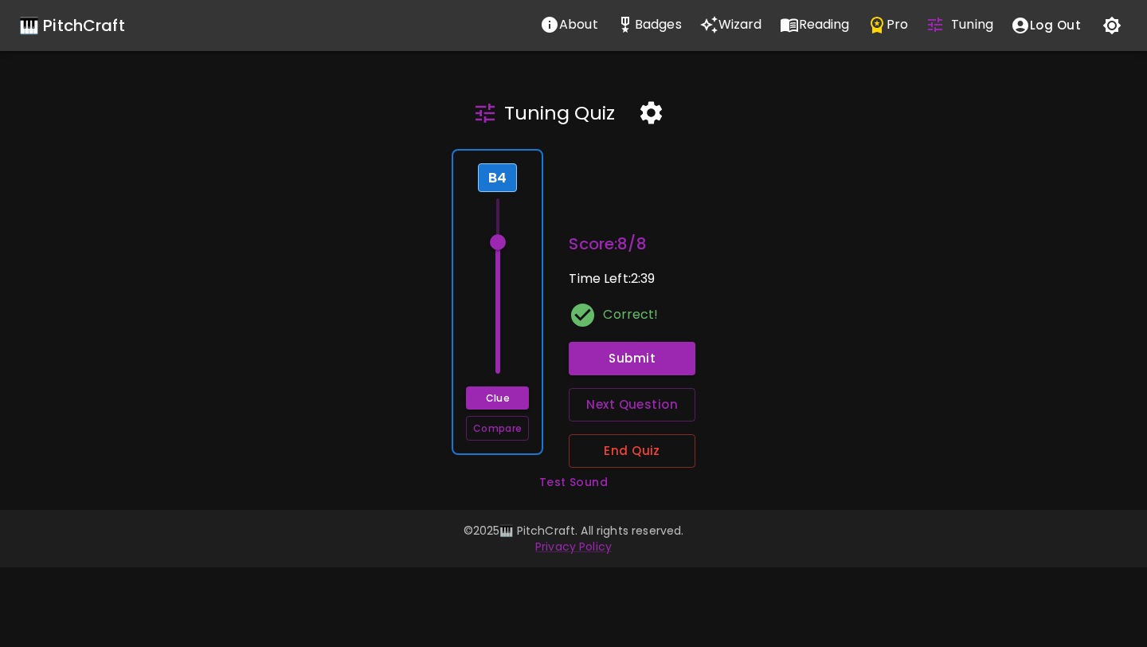
click at [528, 323] on div "B4 Clue Compare" at bounding box center [498, 302] width 92 height 306
click at [603, 406] on button "Next Question" at bounding box center [632, 404] width 127 height 33
click at [499, 265] on span at bounding box center [498, 264] width 16 height 16
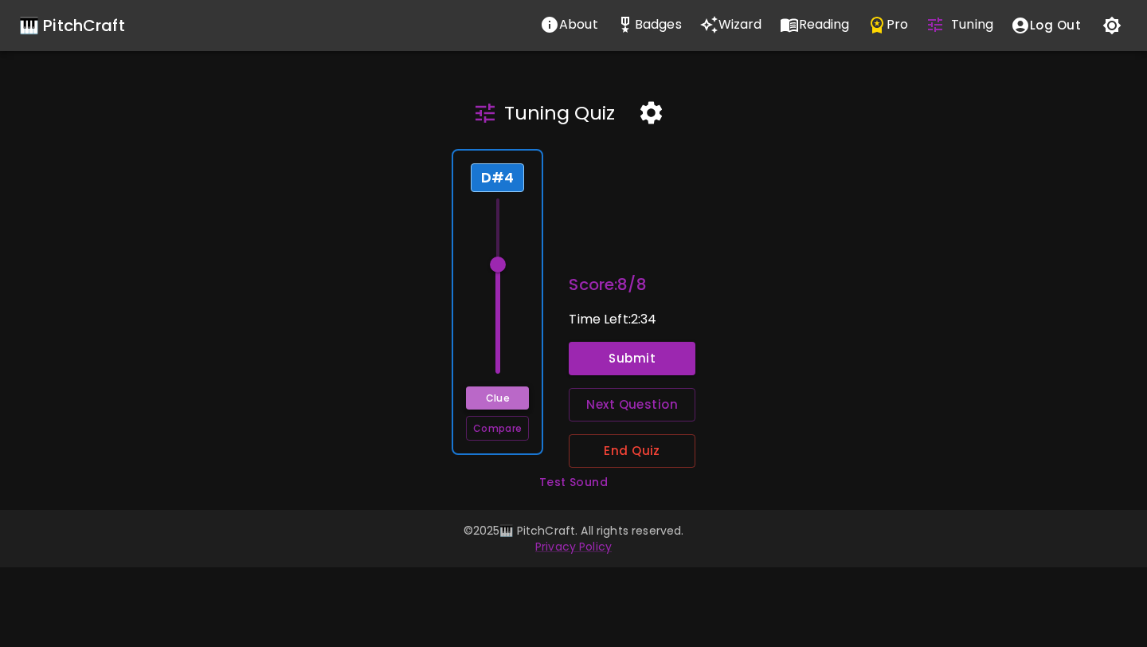
click at [510, 400] on button "Clue" at bounding box center [497, 397] width 63 height 23
click at [501, 265] on span at bounding box center [498, 264] width 16 height 16
click at [499, 273] on span at bounding box center [498, 272] width 16 height 16
click at [599, 345] on button "Submit" at bounding box center [632, 358] width 127 height 33
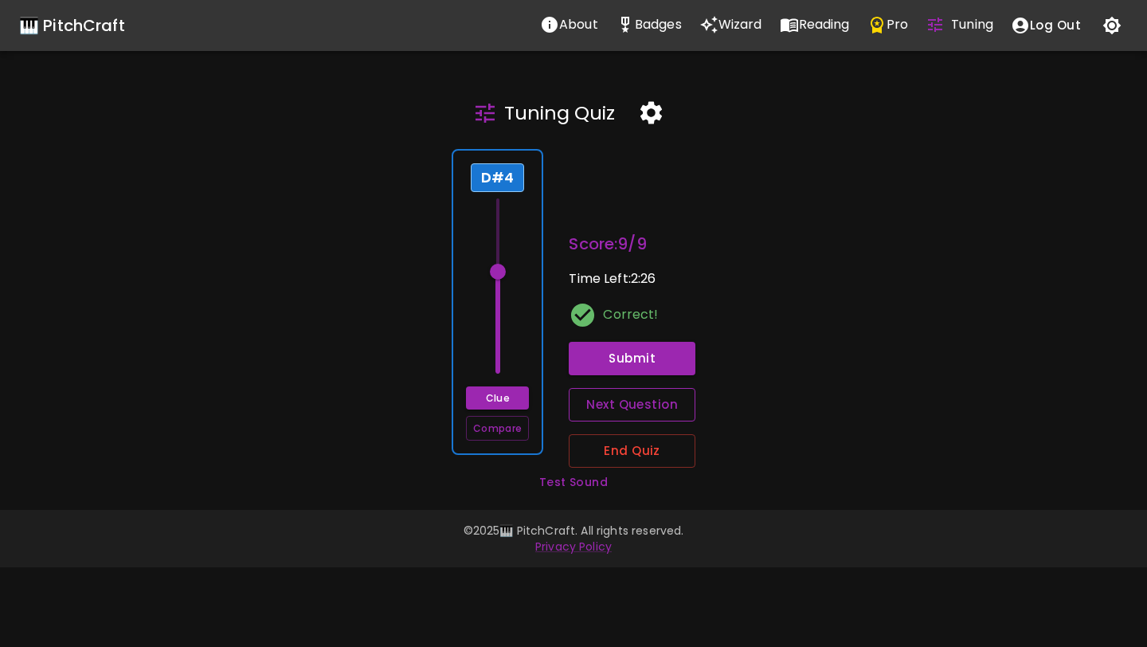
click at [609, 409] on button "Next Question" at bounding box center [632, 404] width 127 height 33
click at [523, 325] on div "G4 Clue Compare" at bounding box center [498, 302] width 92 height 306
click at [501, 268] on span at bounding box center [498, 272] width 16 height 16
click at [501, 277] on span at bounding box center [498, 279] width 16 height 16
click at [499, 254] on span at bounding box center [498, 257] width 16 height 16
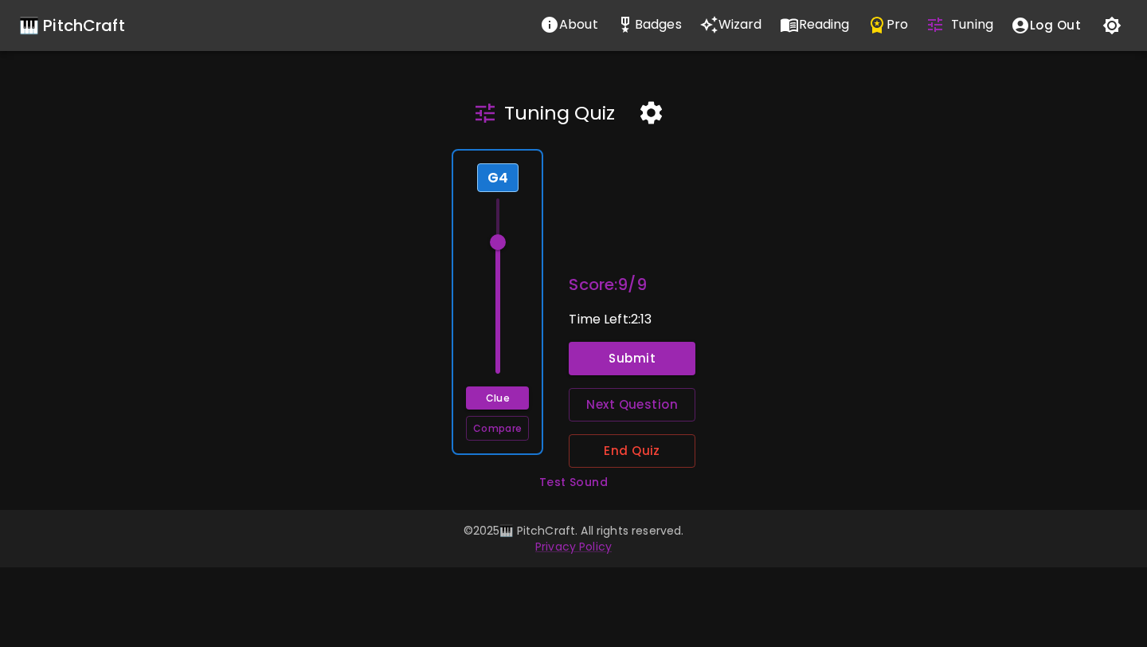
click at [499, 240] on span at bounding box center [498, 242] width 16 height 16
click at [499, 252] on span at bounding box center [498, 250] width 16 height 16
click at [476, 405] on button "Clue" at bounding box center [497, 397] width 63 height 23
click at [617, 361] on button "Submit" at bounding box center [632, 358] width 127 height 33
click at [621, 397] on button "Next Question" at bounding box center [632, 404] width 127 height 33
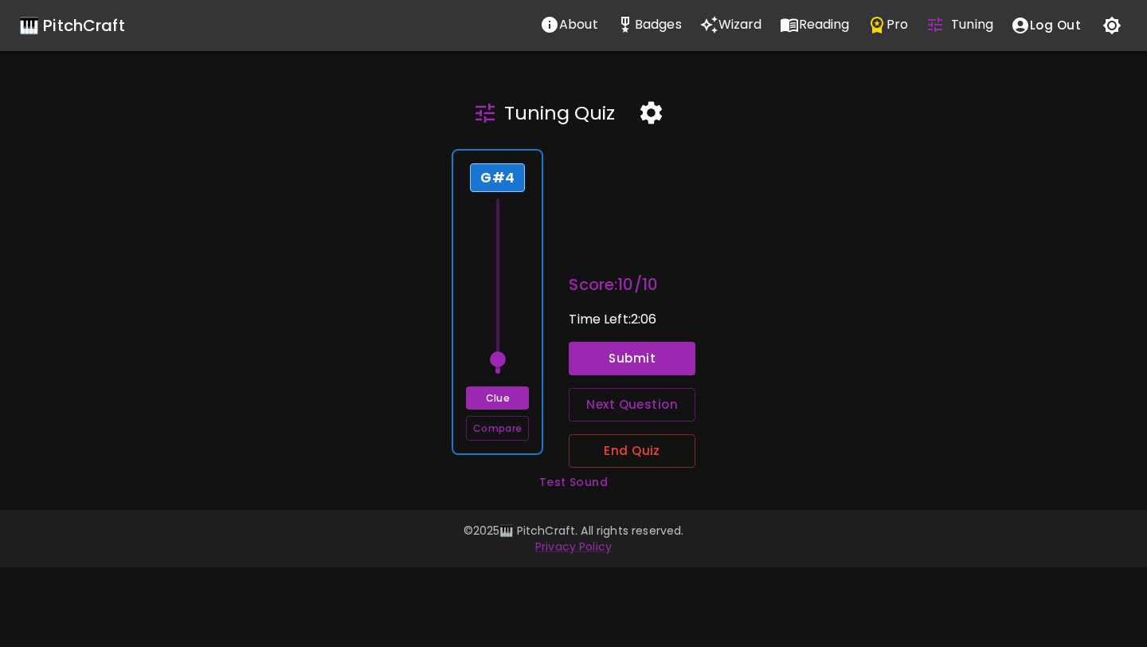
click at [523, 293] on div "G#4 Clue Compare" at bounding box center [498, 302] width 92 height 306
drag, startPoint x: 501, startPoint y: 358, endPoint x: 502, endPoint y: 289, distance: 68.5
click at [502, 289] on span at bounding box center [498, 294] width 16 height 16
click at [502, 289] on span at bounding box center [498, 286] width 16 height 16
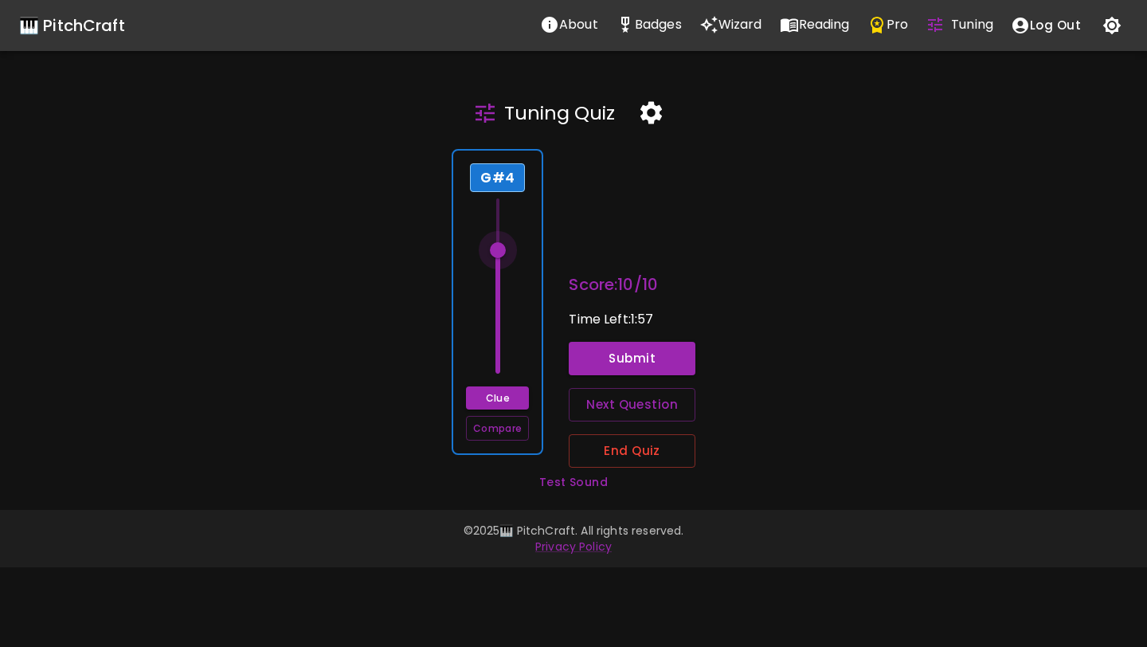
drag, startPoint x: 502, startPoint y: 289, endPoint x: 501, endPoint y: 249, distance: 39.8
click at [501, 249] on span at bounding box center [498, 250] width 16 height 16
click at [499, 240] on span at bounding box center [498, 242] width 16 height 16
click at [499, 255] on span at bounding box center [498, 257] width 16 height 16
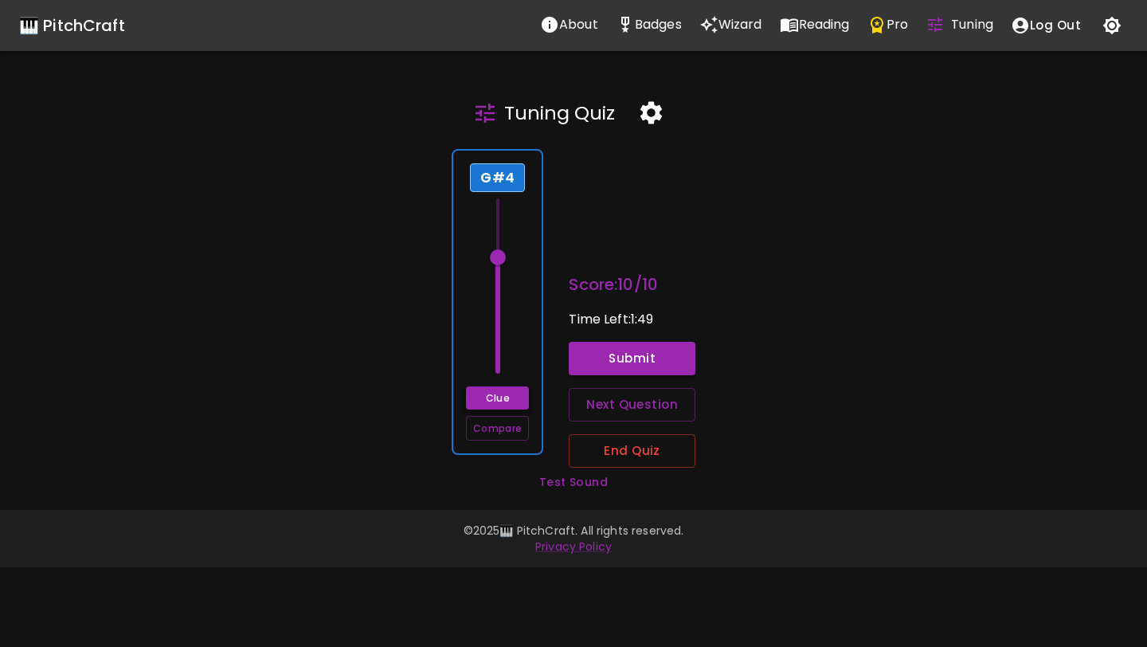
click at [480, 399] on button "Clue" at bounding box center [497, 397] width 63 height 23
click at [620, 353] on button "Submit" at bounding box center [632, 358] width 127 height 33
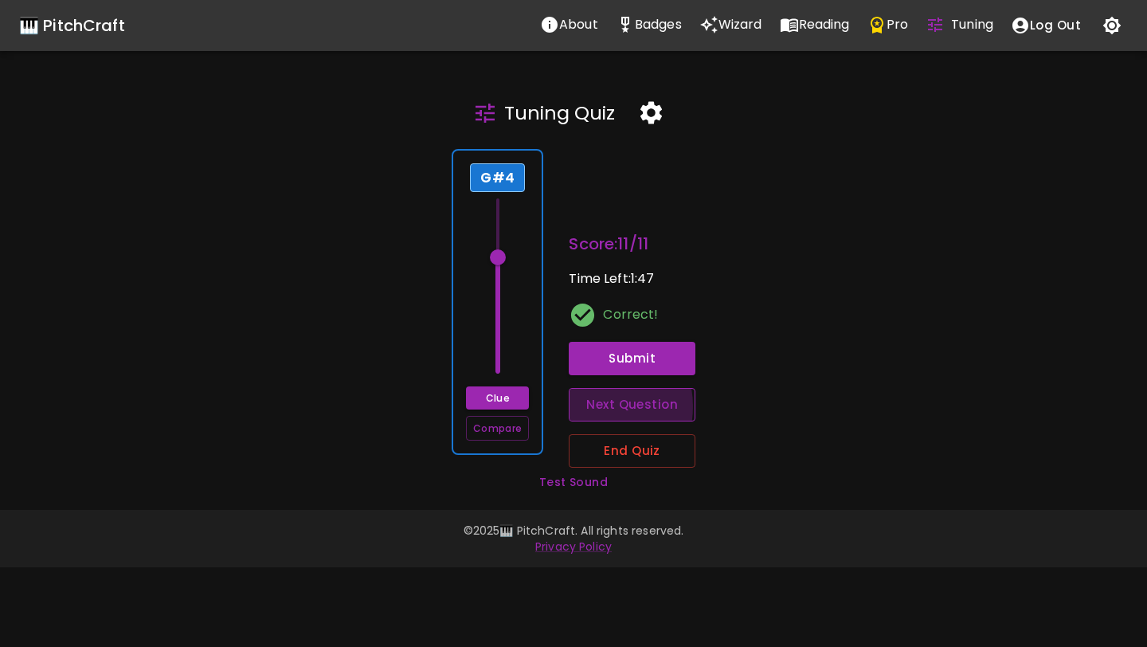
click at [586, 406] on button "Next Question" at bounding box center [632, 404] width 127 height 33
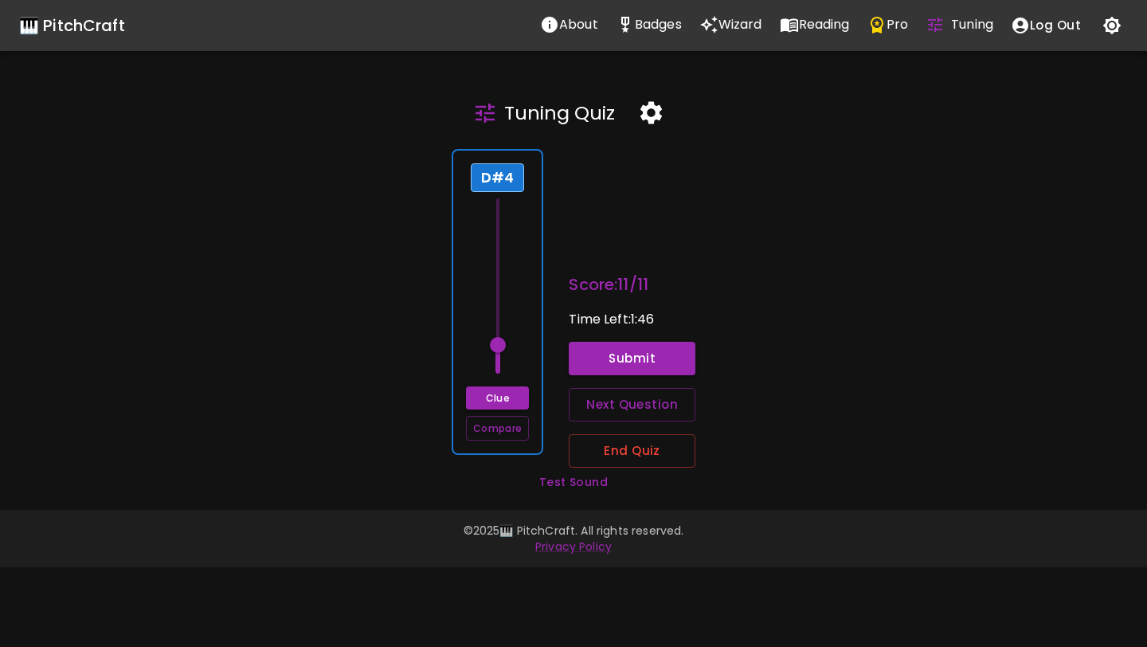
click at [500, 337] on span at bounding box center [498, 345] width 16 height 16
drag, startPoint x: 500, startPoint y: 336, endPoint x: 501, endPoint y: 318, distance: 18.3
click at [501, 318] on span at bounding box center [498, 315] width 16 height 16
click at [500, 333] on span at bounding box center [498, 330] width 16 height 16
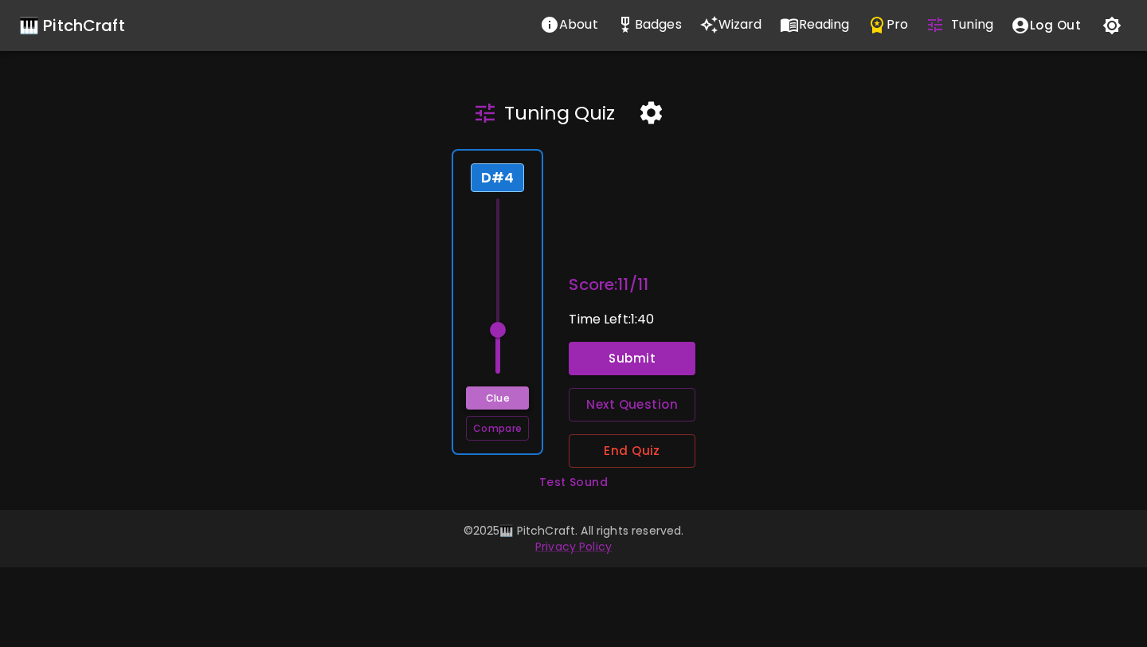
click at [495, 397] on button "Clue" at bounding box center [497, 397] width 63 height 23
click at [503, 330] on span at bounding box center [498, 330] width 16 height 16
click at [502, 334] on span at bounding box center [498, 338] width 16 height 16
click at [499, 407] on button "Clue" at bounding box center [497, 397] width 63 height 23
type input "63"
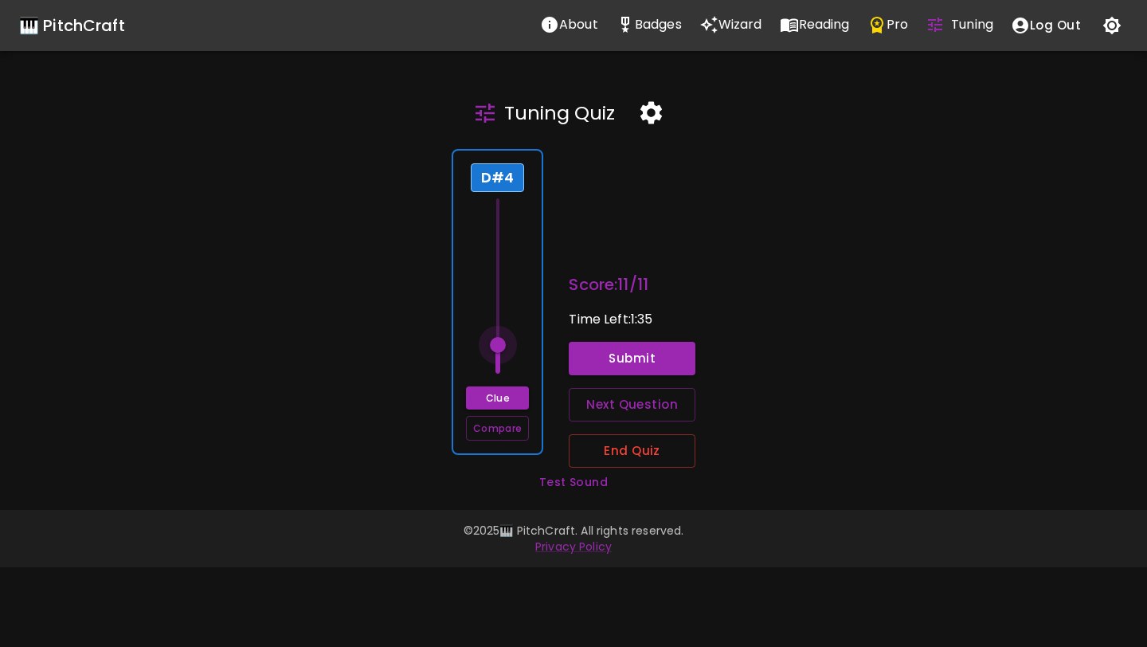
click at [503, 343] on span at bounding box center [498, 345] width 16 height 16
click at [585, 346] on button "Submit" at bounding box center [632, 358] width 127 height 33
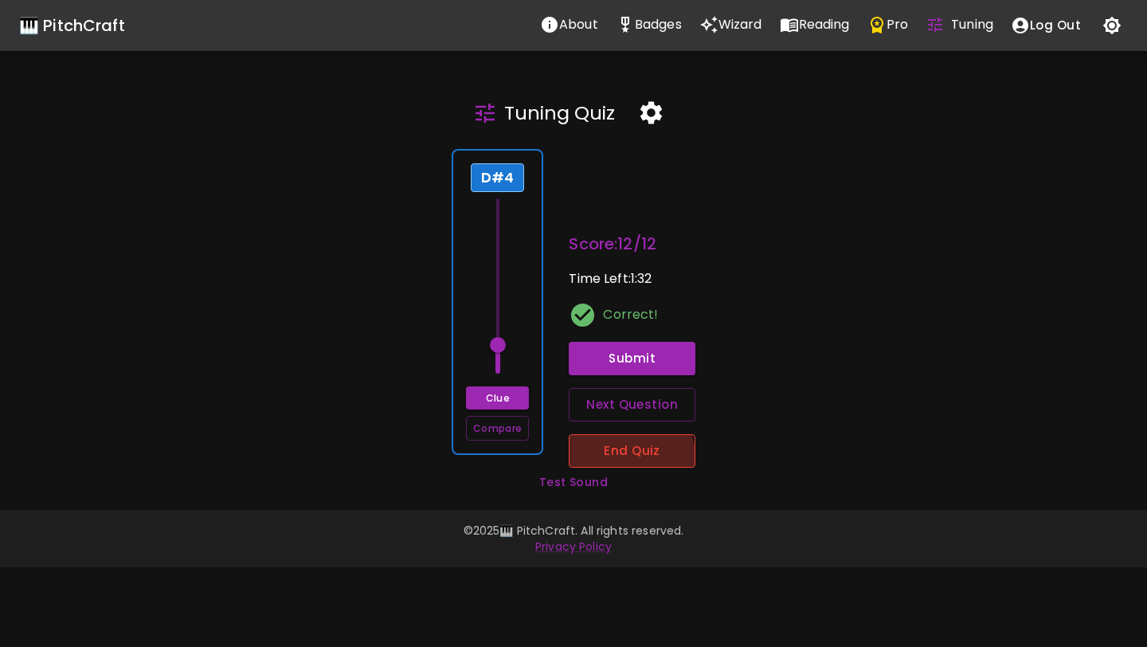
click at [615, 458] on button "End Quiz" at bounding box center [632, 450] width 127 height 33
